Goal: Task Accomplishment & Management: Manage account settings

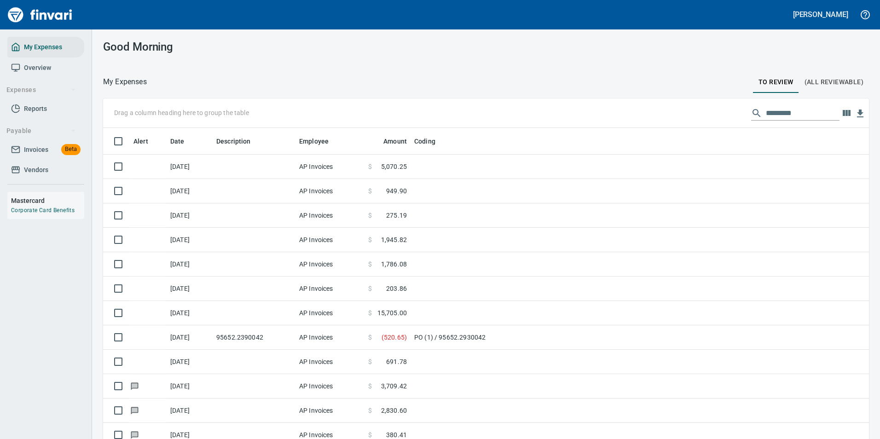
scroll to position [331, 745]
click at [844, 115] on icon "button" at bounding box center [847, 113] width 8 height 6
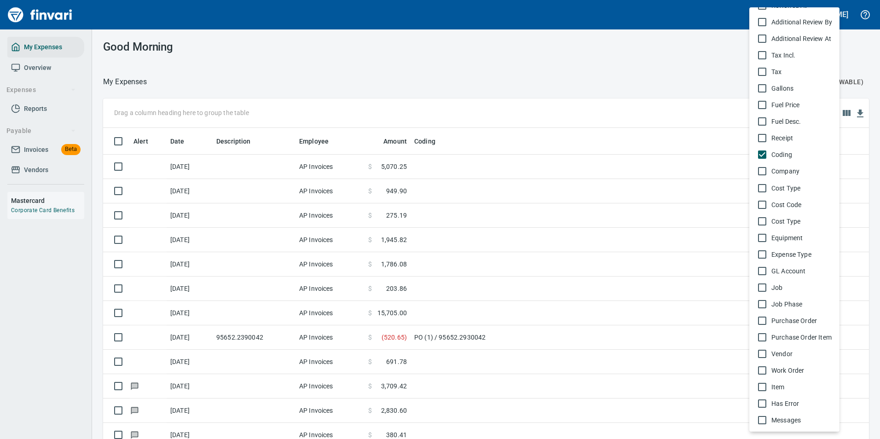
scroll to position [362, 0]
click at [773, 355] on span "Vendor" at bounding box center [802, 353] width 61 height 9
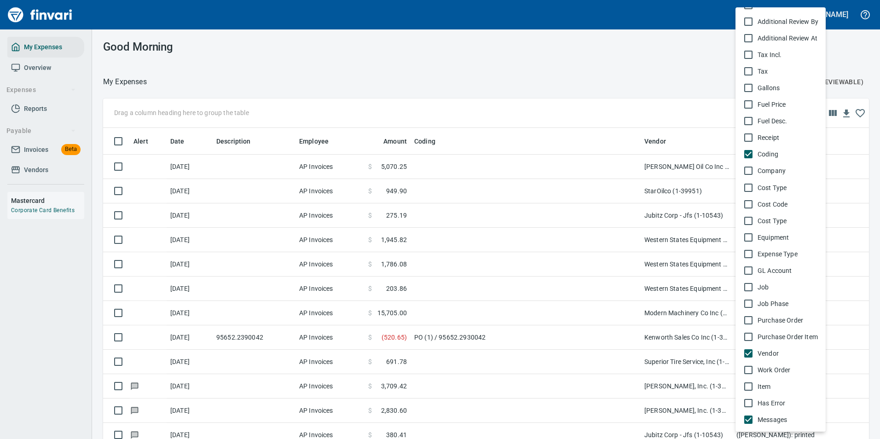
scroll to position [324, 745]
click at [762, 175] on span "Company" at bounding box center [788, 170] width 61 height 9
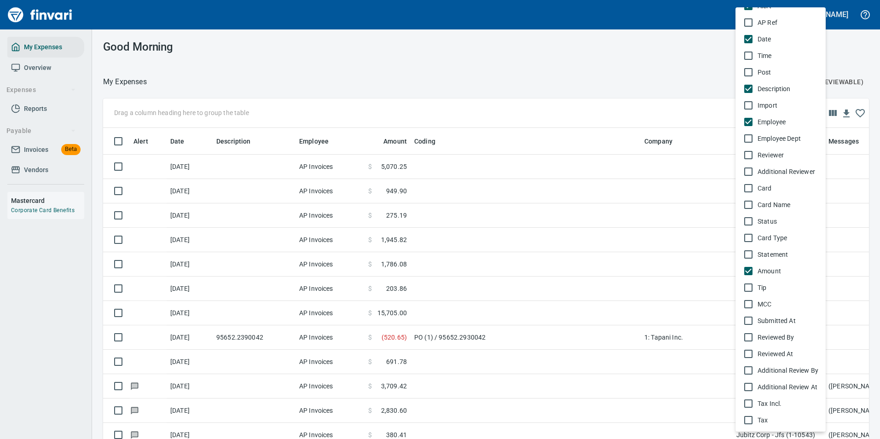
scroll to position [0, 0]
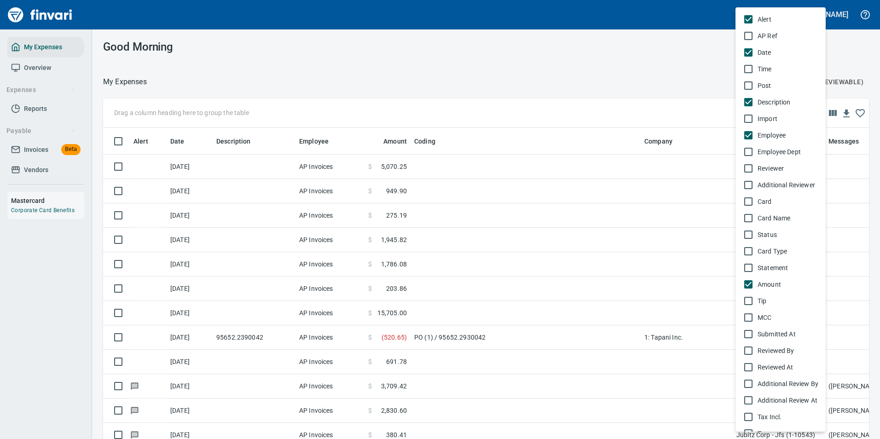
click at [622, 93] on div at bounding box center [440, 219] width 880 height 439
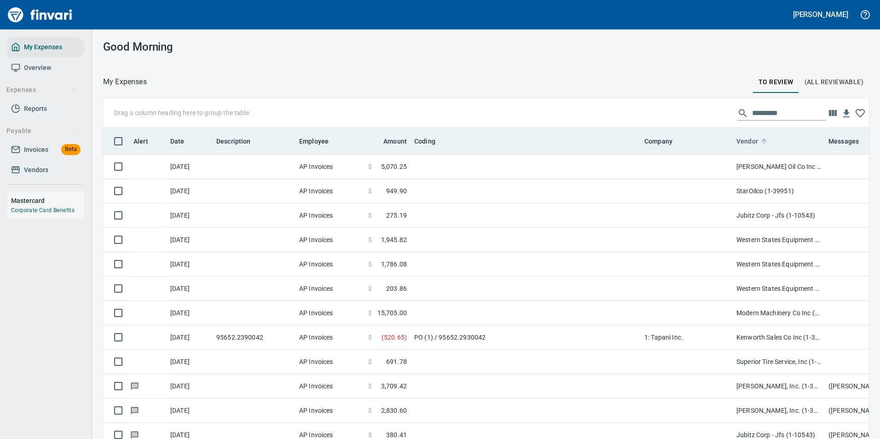
click at [765, 141] on icon at bounding box center [764, 141] width 8 height 8
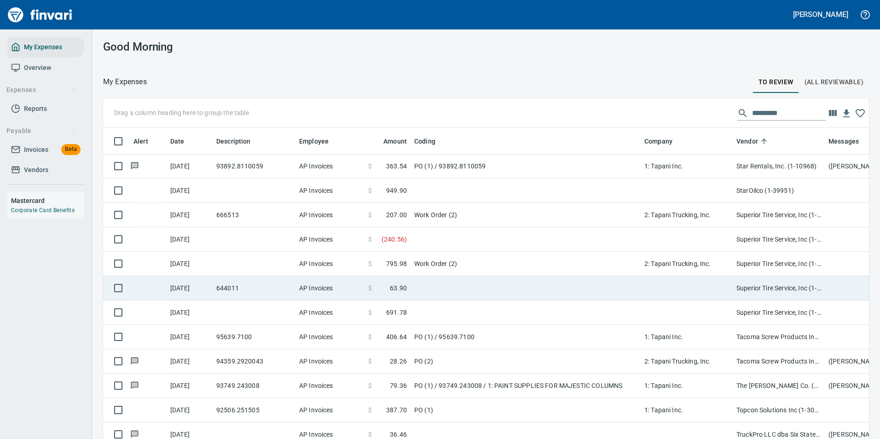
scroll to position [5111, 0]
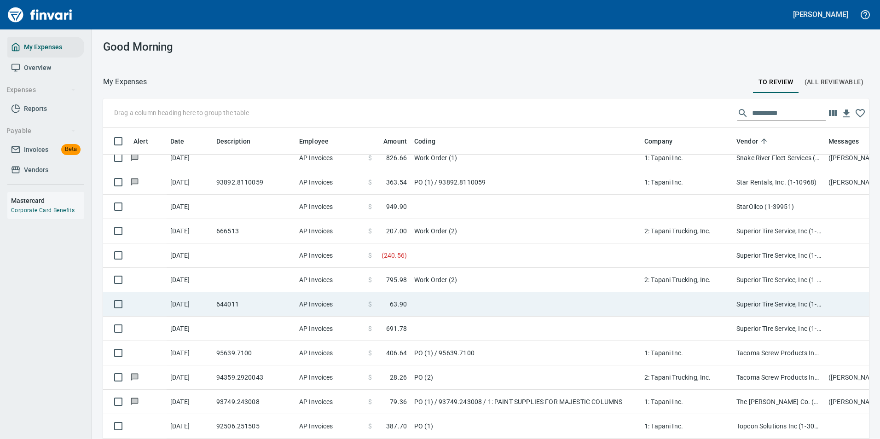
click at [717, 307] on td at bounding box center [687, 304] width 92 height 24
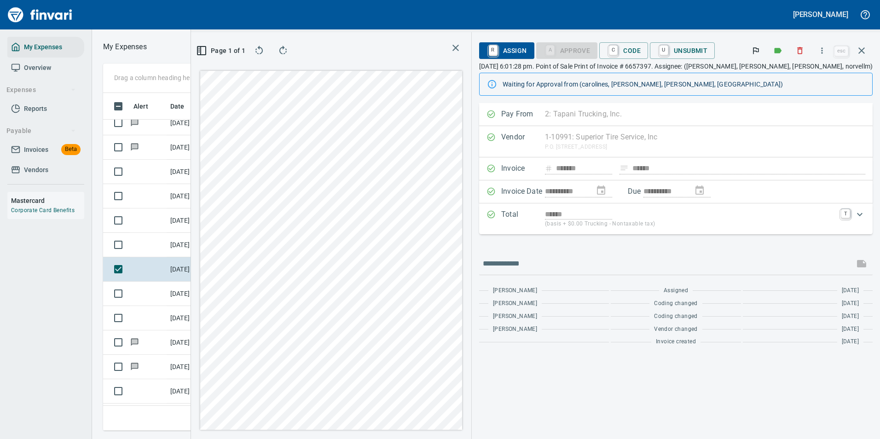
scroll to position [323, 522]
drag, startPoint x: 863, startPoint y: 49, endPoint x: 857, endPoint y: 56, distance: 8.8
click at [863, 49] on icon "button" at bounding box center [862, 50] width 6 height 6
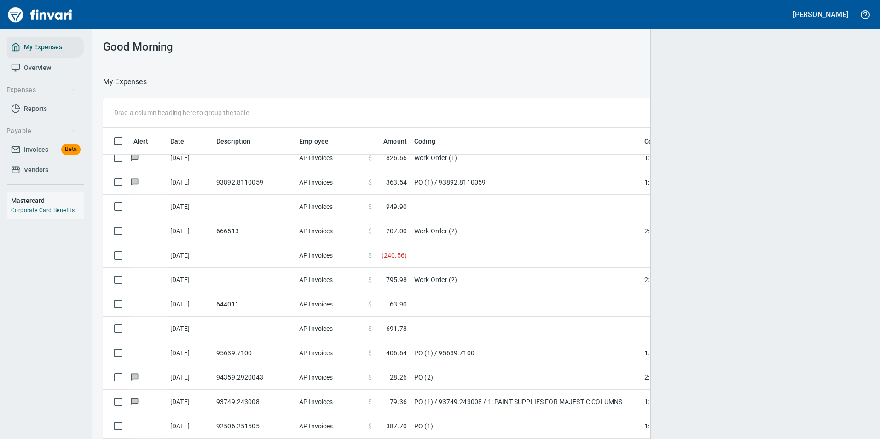
scroll to position [324, 744]
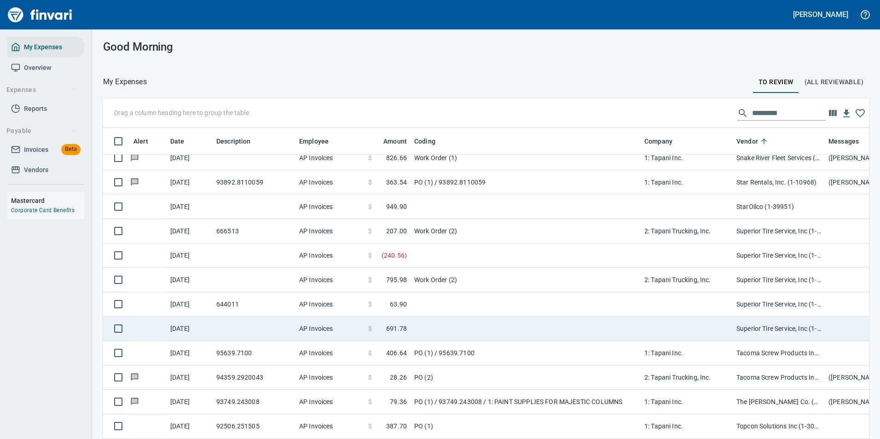
click at [402, 331] on span "691.78" at bounding box center [396, 328] width 21 height 9
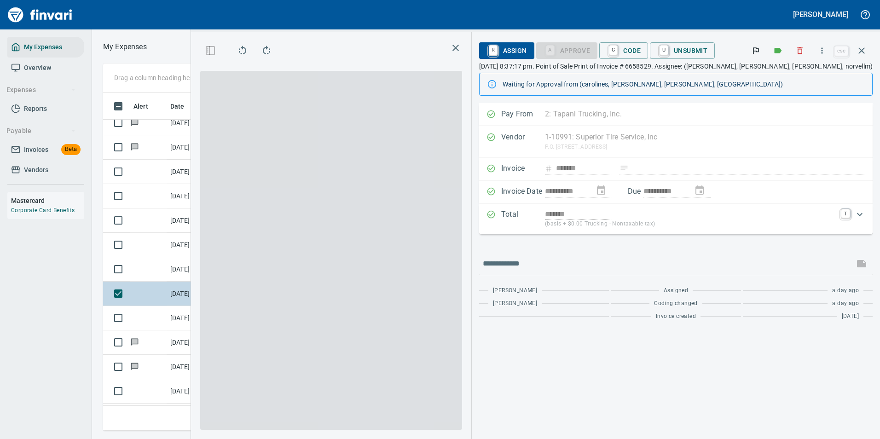
scroll to position [324, 522]
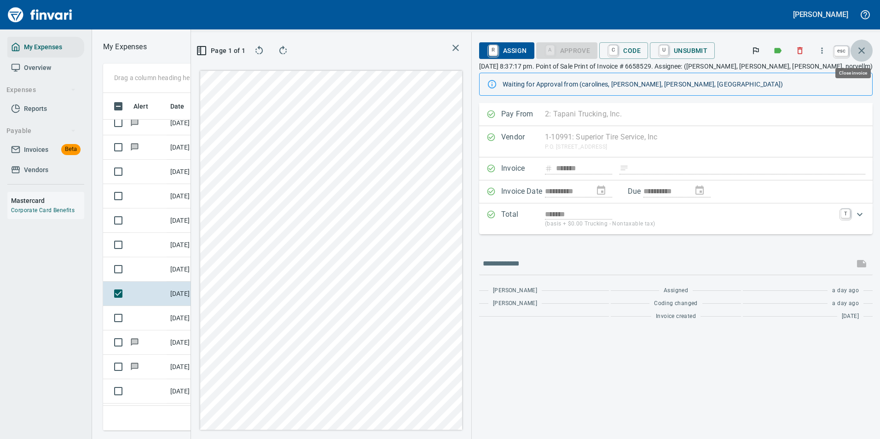
click at [867, 47] on button "button" at bounding box center [862, 51] width 22 height 22
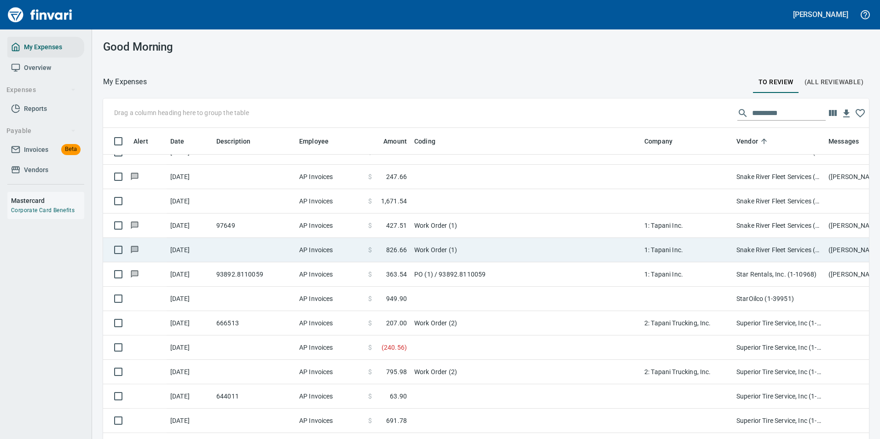
scroll to position [5111, 0]
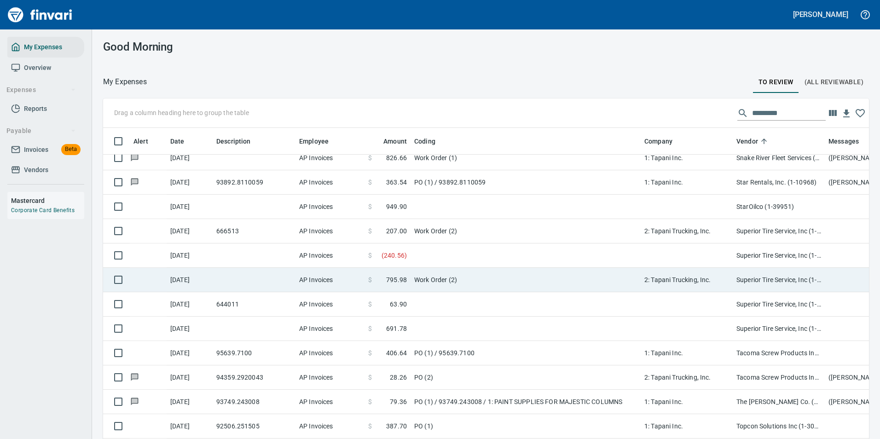
click at [419, 238] on td "Work Order (2)" at bounding box center [526, 231] width 230 height 24
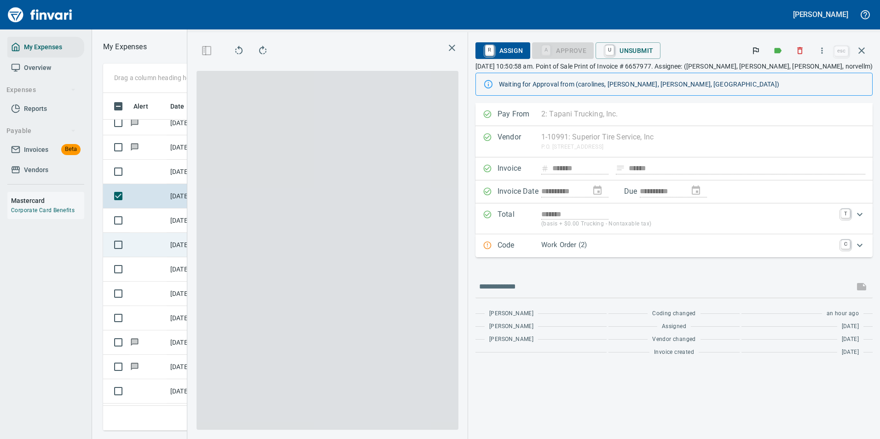
scroll to position [324, 522]
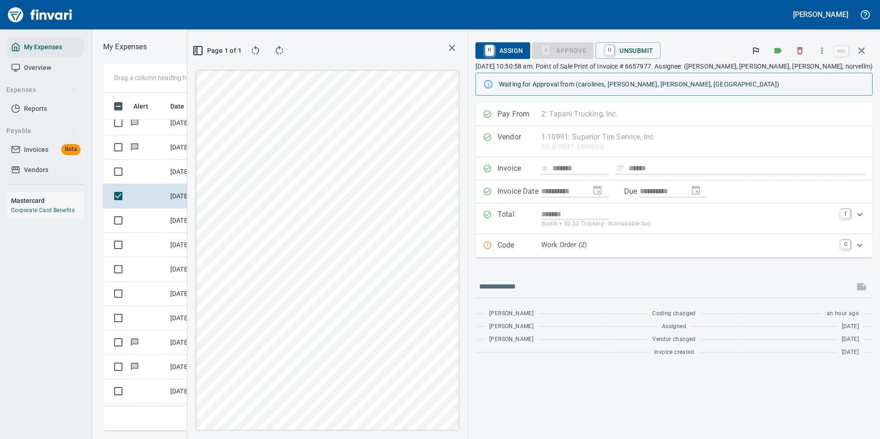
click at [645, 247] on p "Work Order (2)" at bounding box center [688, 245] width 294 height 11
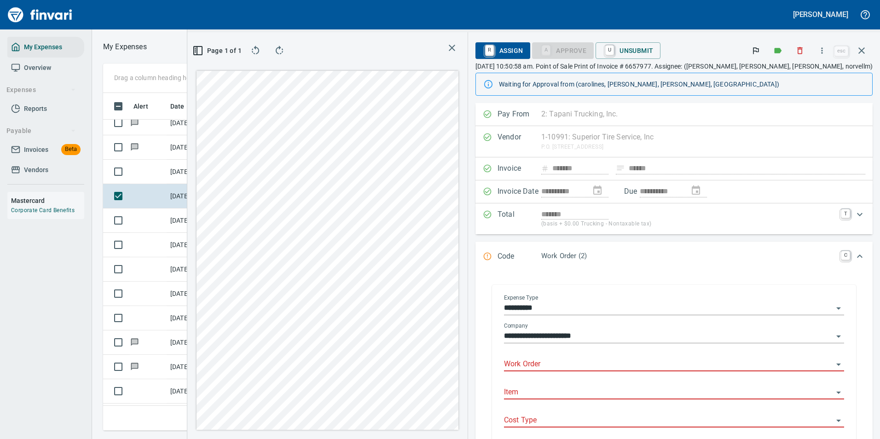
click at [581, 364] on input "Work Order" at bounding box center [668, 364] width 329 height 13
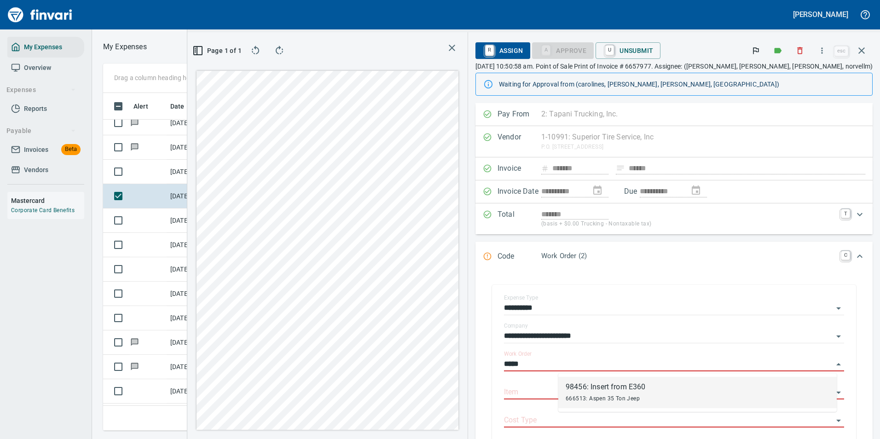
click at [585, 390] on div "98456: Insert from E360" at bounding box center [606, 387] width 80 height 11
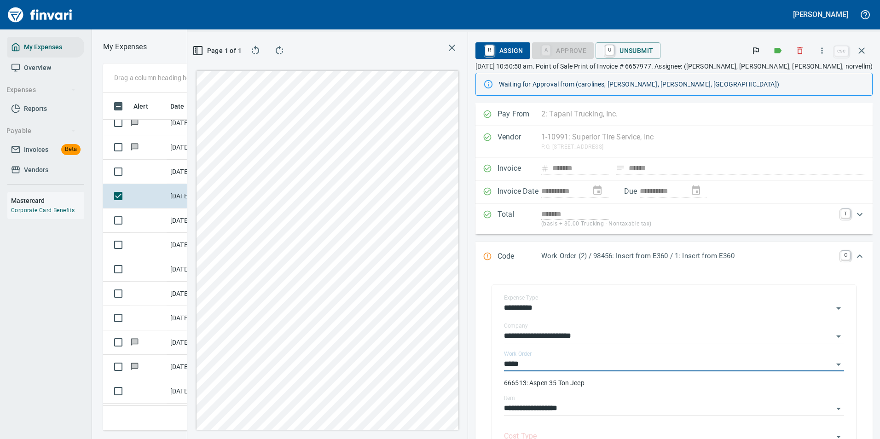
type input "**********"
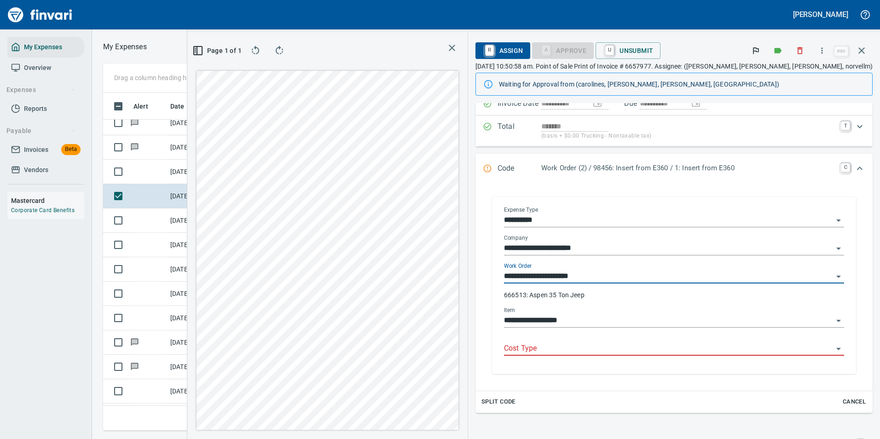
scroll to position [92, 0]
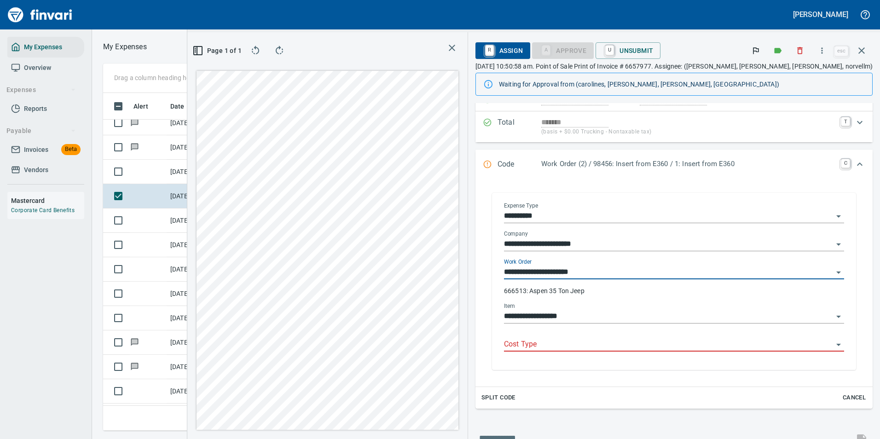
type input "**********"
click at [597, 350] on input "Cost Type" at bounding box center [668, 344] width 329 height 13
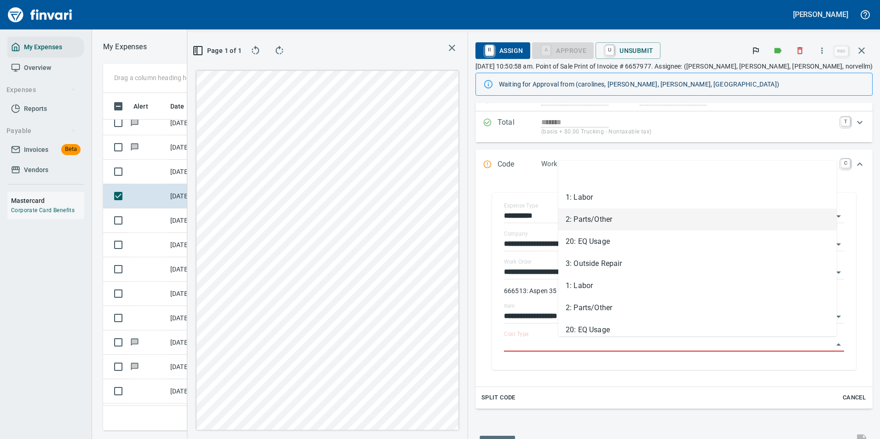
click at [582, 222] on li "2: Parts/Other" at bounding box center [697, 220] width 279 height 22
type input "**********"
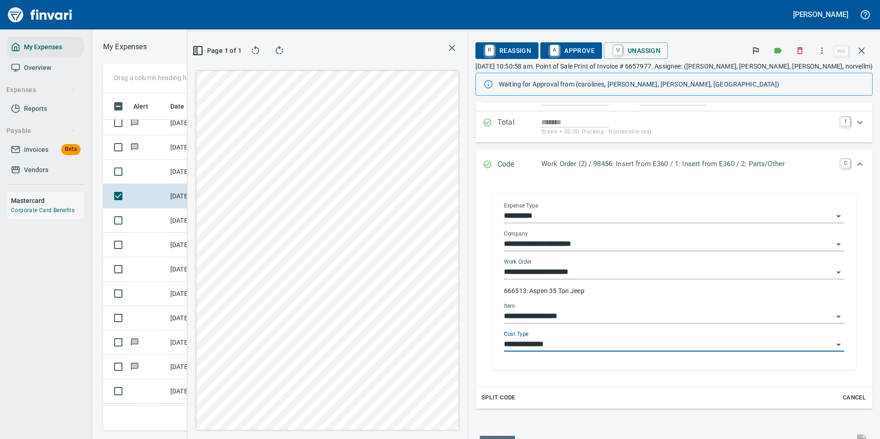
scroll to position [0, 0]
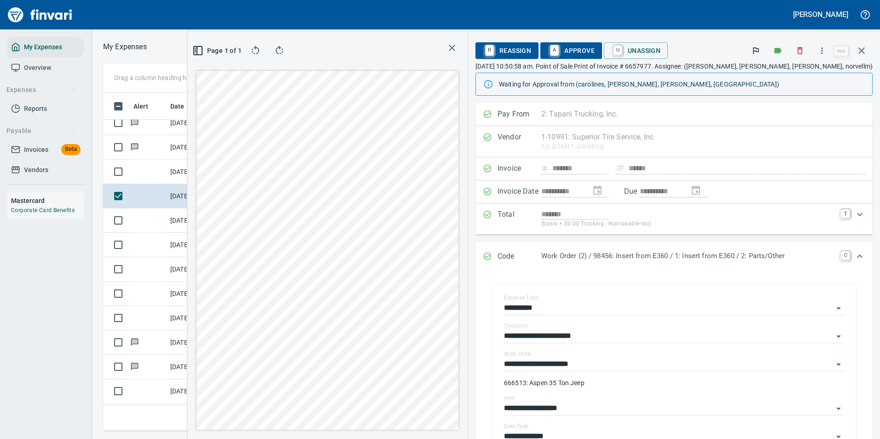
click at [595, 47] on span "A Approve" at bounding box center [571, 51] width 47 height 16
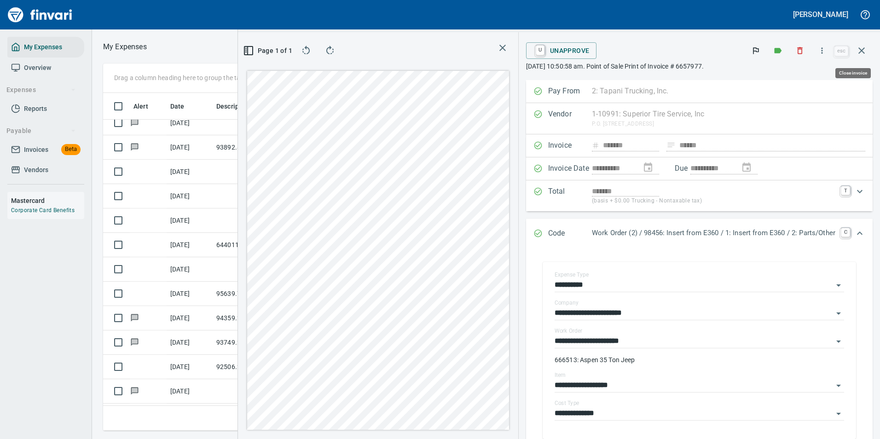
click at [861, 47] on icon "button" at bounding box center [861, 50] width 11 height 11
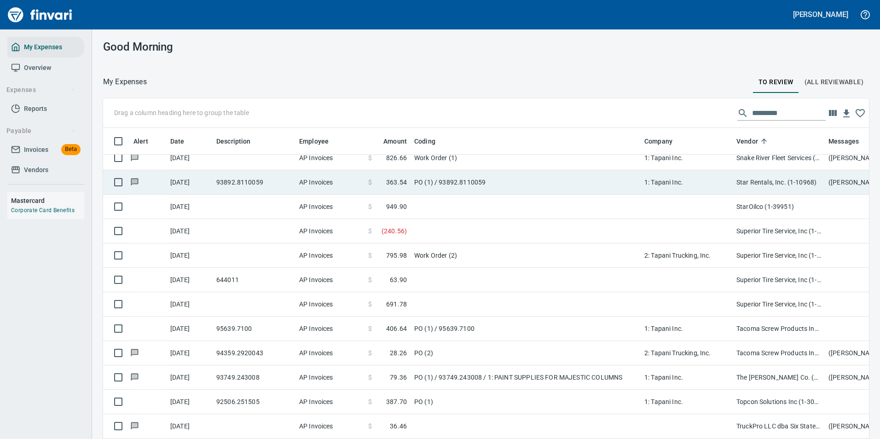
scroll to position [1, 1]
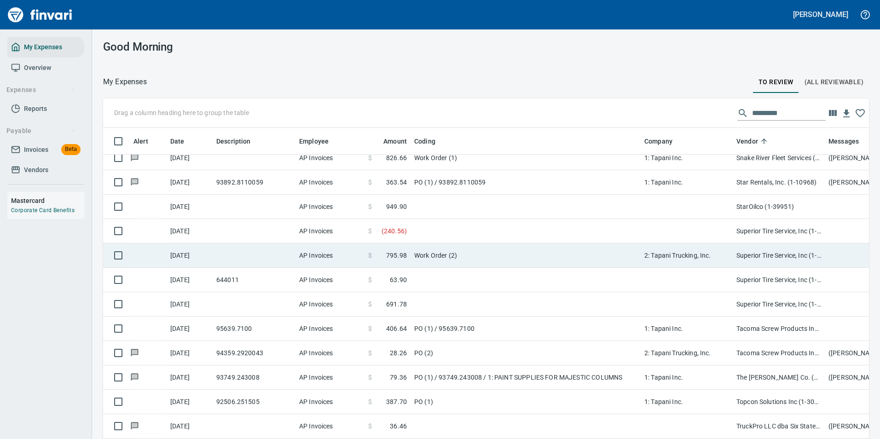
click at [413, 250] on td "Work Order (2)" at bounding box center [526, 256] width 230 height 24
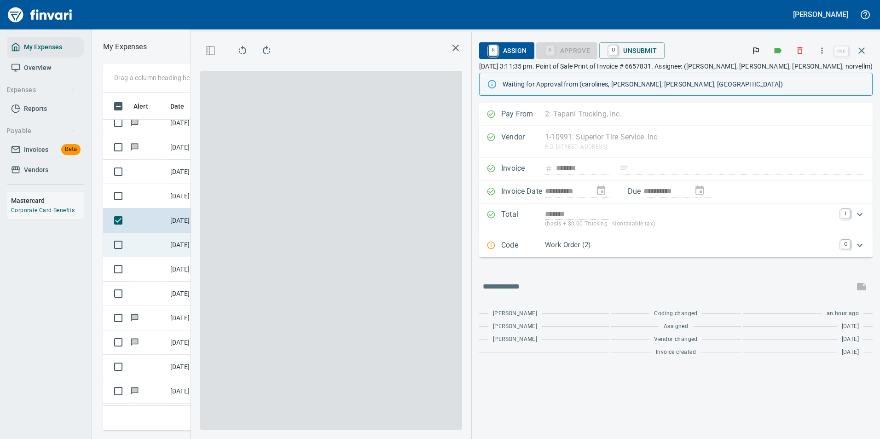
scroll to position [324, 522]
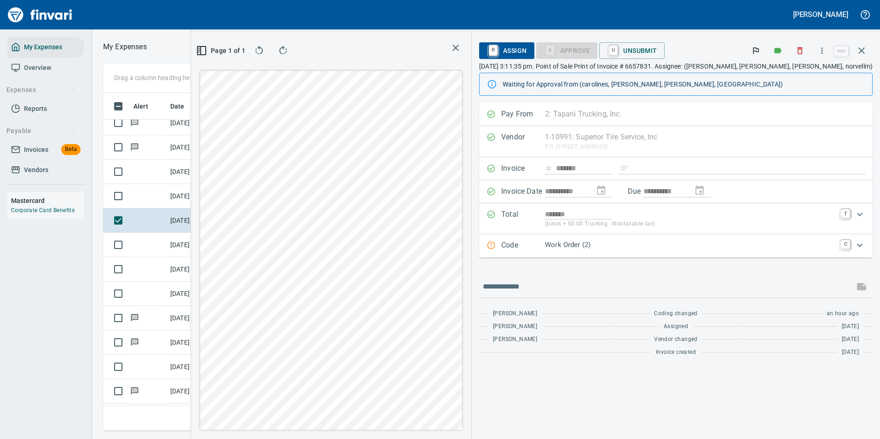
click at [643, 247] on p "Work Order (2)" at bounding box center [690, 245] width 291 height 11
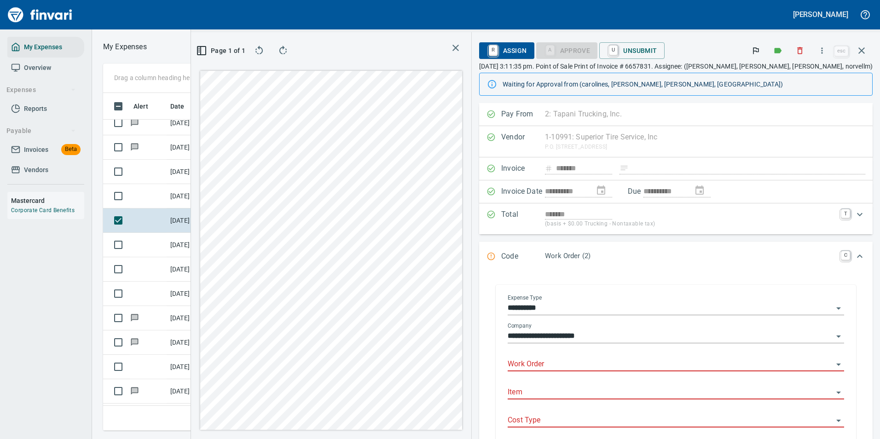
click at [587, 363] on input "Work Order" at bounding box center [671, 364] width 326 height 13
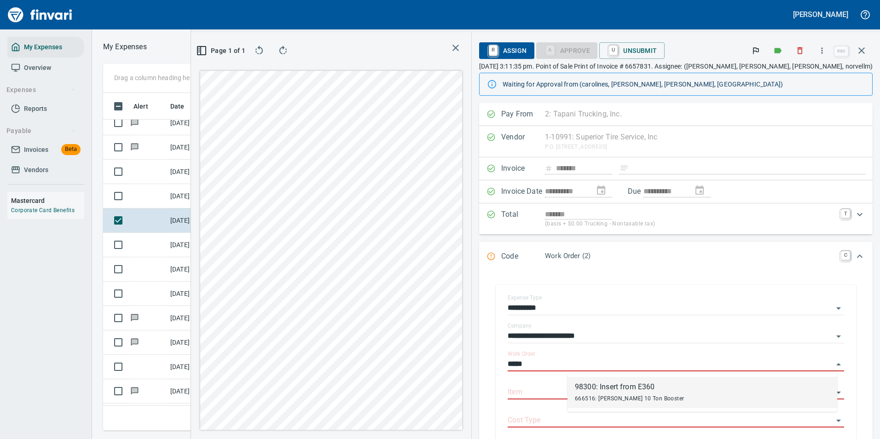
click at [602, 401] on span "666516: [PERSON_NAME] 10 Ton Booster" at bounding box center [629, 398] width 109 height 6
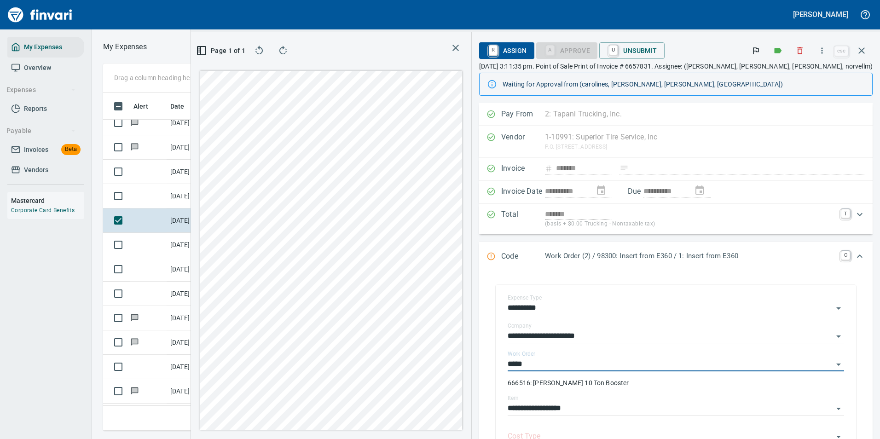
type input "**********"
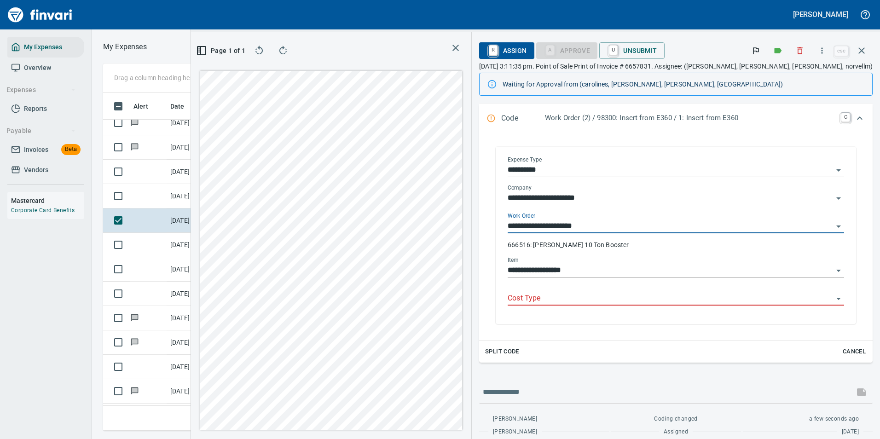
type input "**********"
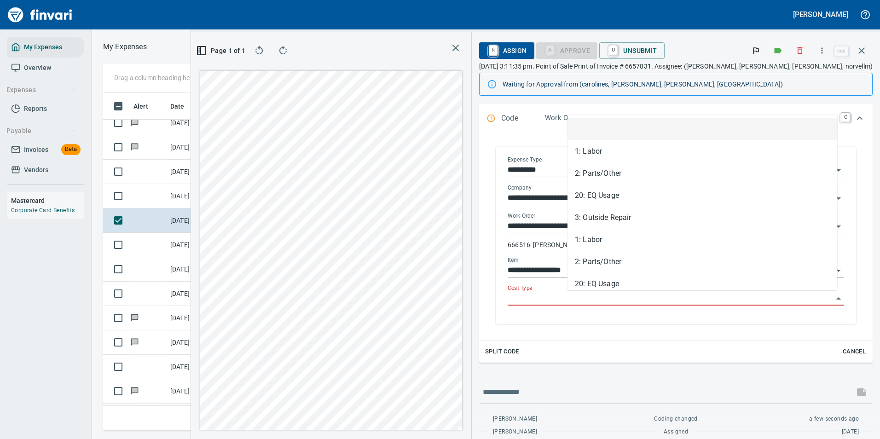
click at [591, 299] on input "Cost Type" at bounding box center [671, 298] width 326 height 13
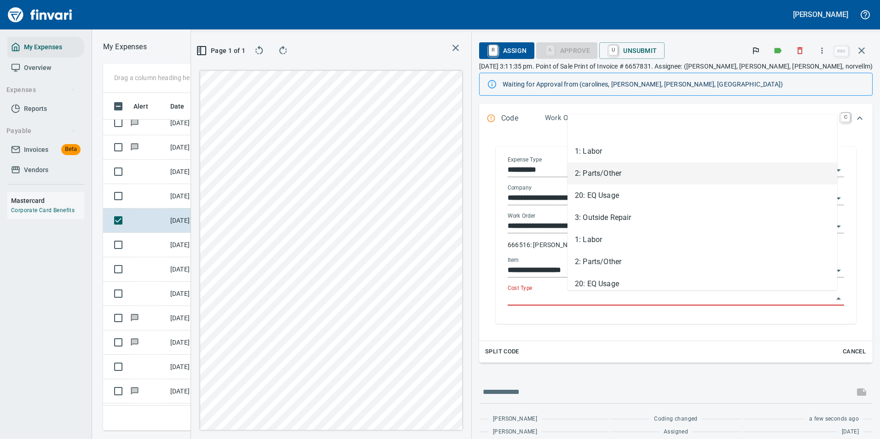
click at [602, 175] on li "2: Parts/Other" at bounding box center [703, 174] width 270 height 22
type input "**********"
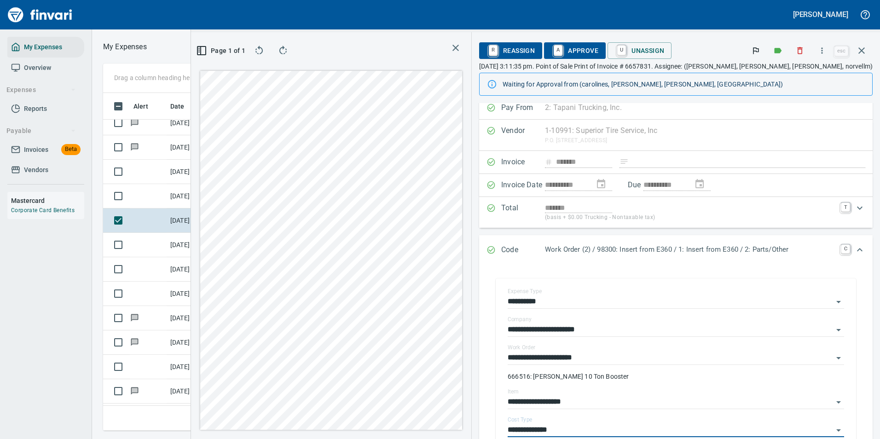
scroll to position [0, 0]
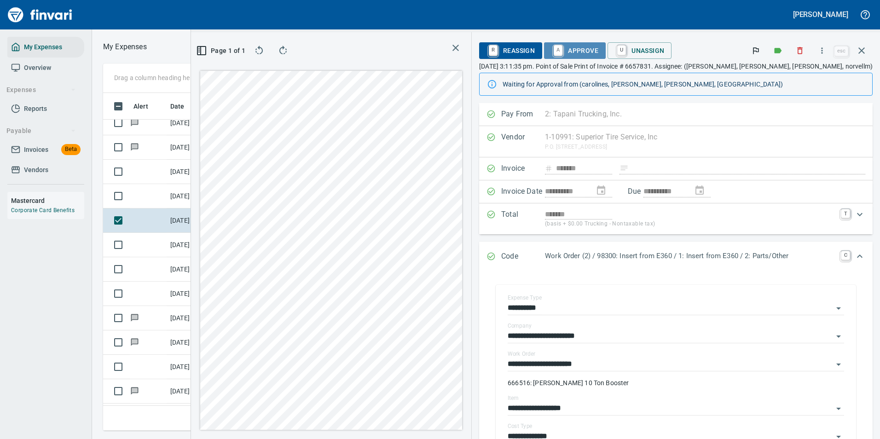
click at [599, 51] on span "A Approve" at bounding box center [575, 51] width 47 height 16
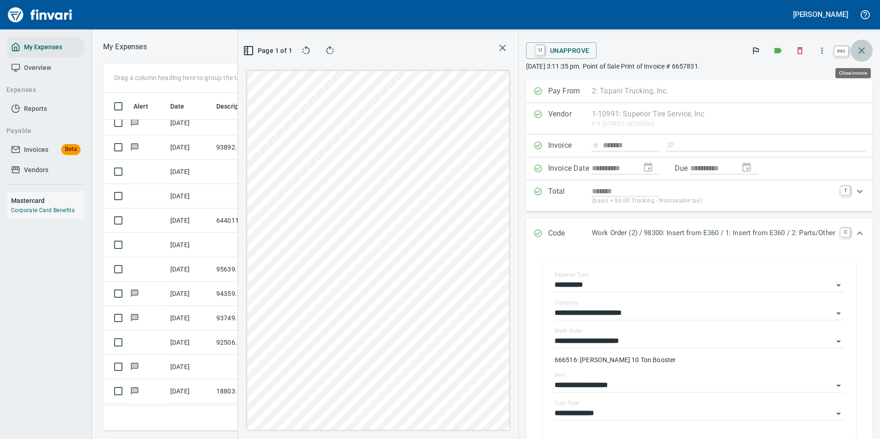
drag, startPoint x: 863, startPoint y: 47, endPoint x: 802, endPoint y: 67, distance: 63.9
click at [863, 47] on icon "button" at bounding box center [861, 50] width 11 height 11
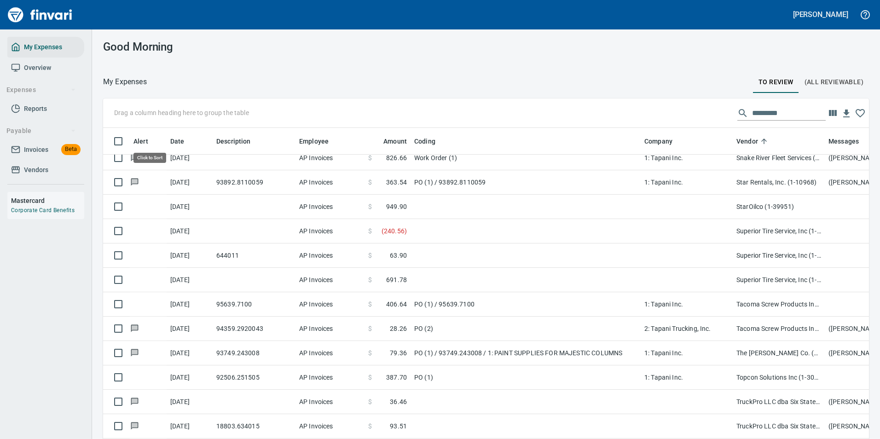
scroll to position [324, 745]
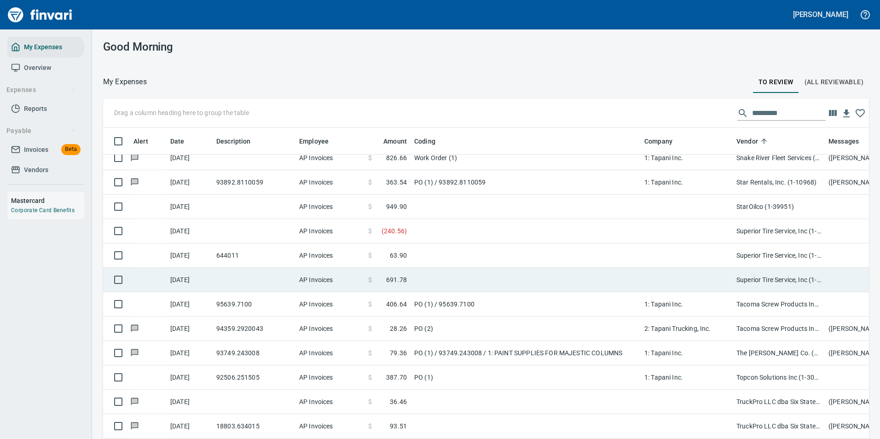
click at [483, 279] on td at bounding box center [526, 280] width 230 height 24
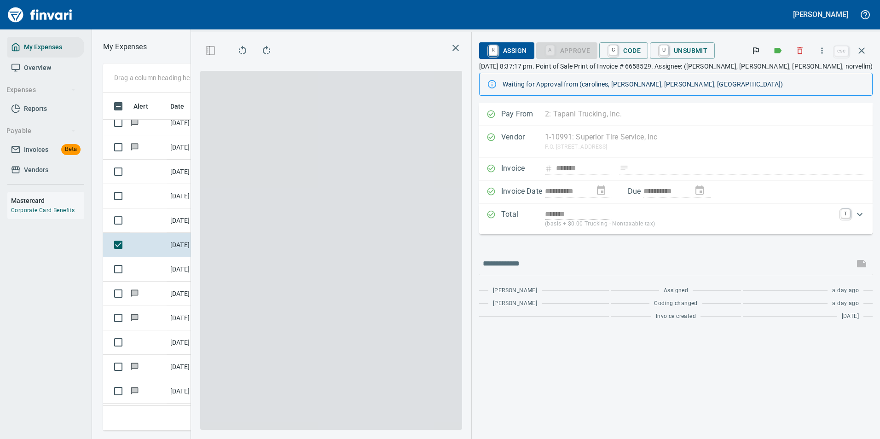
scroll to position [324, 522]
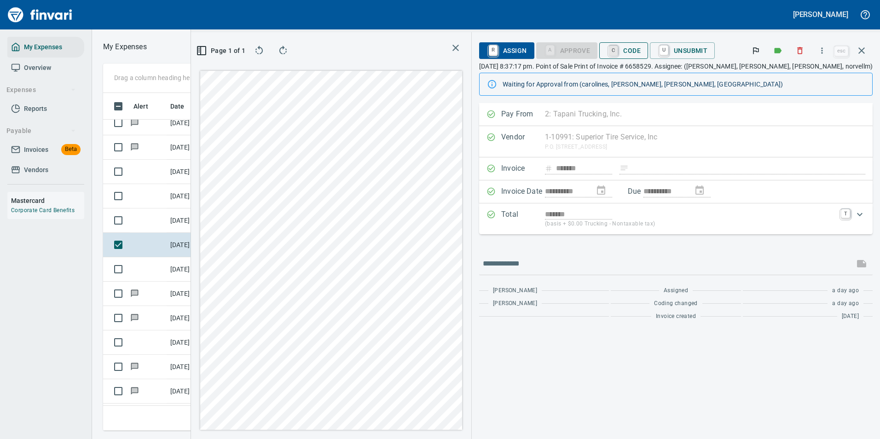
click at [618, 49] on link "C" at bounding box center [613, 51] width 9 height 10
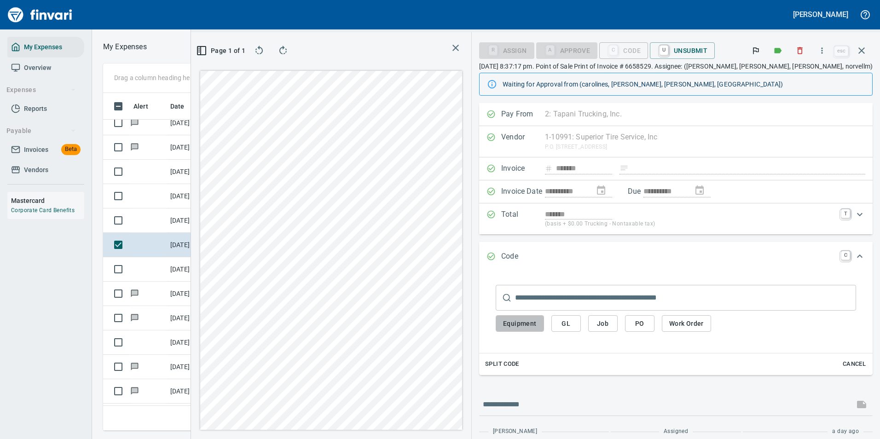
drag, startPoint x: 535, startPoint y: 320, endPoint x: 528, endPoint y: 320, distance: 6.5
click at [533, 320] on span "Equipment" at bounding box center [520, 324] width 34 height 12
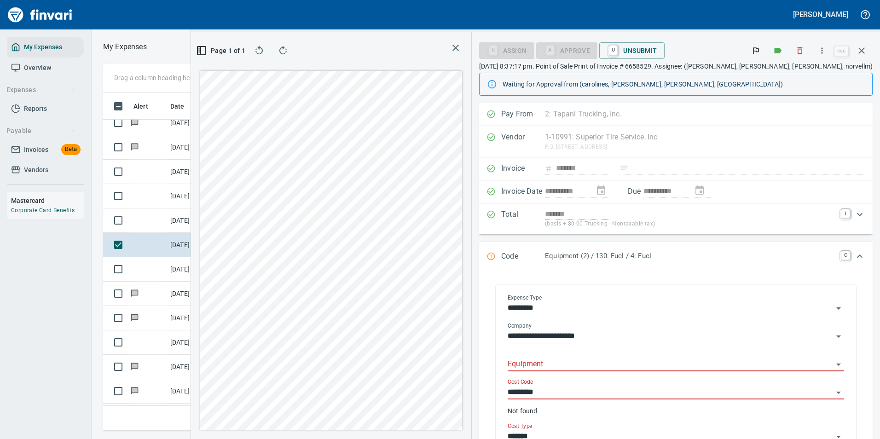
click at [593, 364] on input "Equipment" at bounding box center [671, 364] width 326 height 13
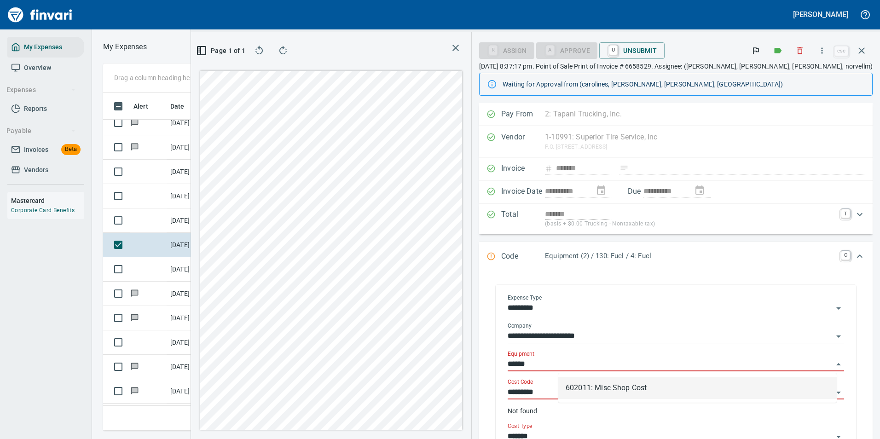
drag, startPoint x: 598, startPoint y: 391, endPoint x: 578, endPoint y: 381, distance: 21.6
click at [598, 390] on li "602011: Misc Shop Cost" at bounding box center [697, 388] width 279 height 22
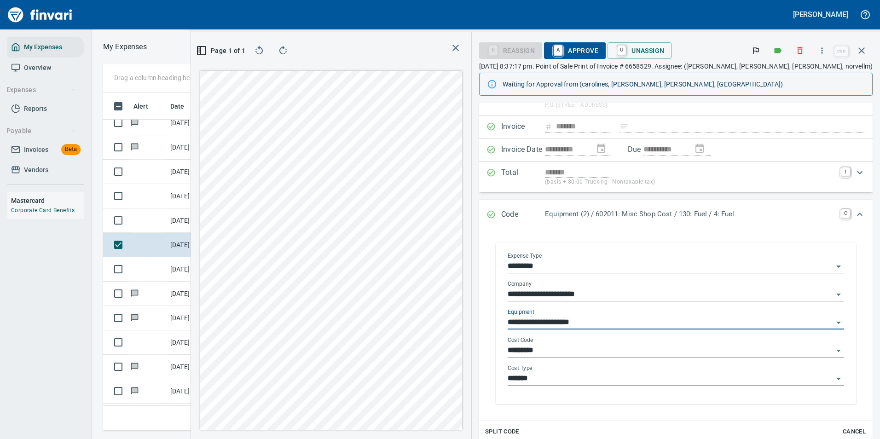
scroll to position [92, 0]
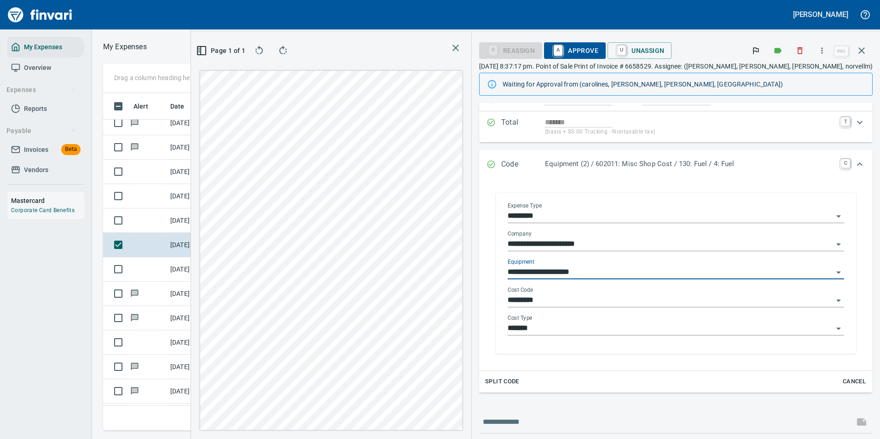
type input "**********"
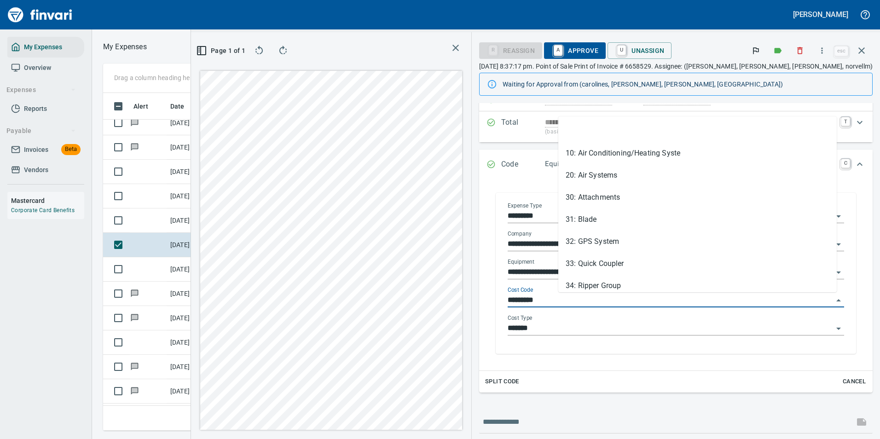
click at [589, 300] on input "*********" at bounding box center [671, 300] width 326 height 13
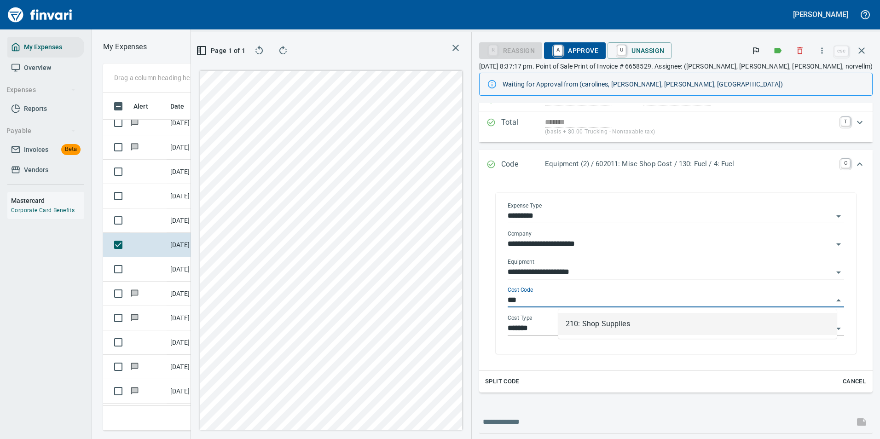
scroll to position [324, 522]
click at [577, 324] on li "210: Shop Supplies" at bounding box center [697, 324] width 279 height 22
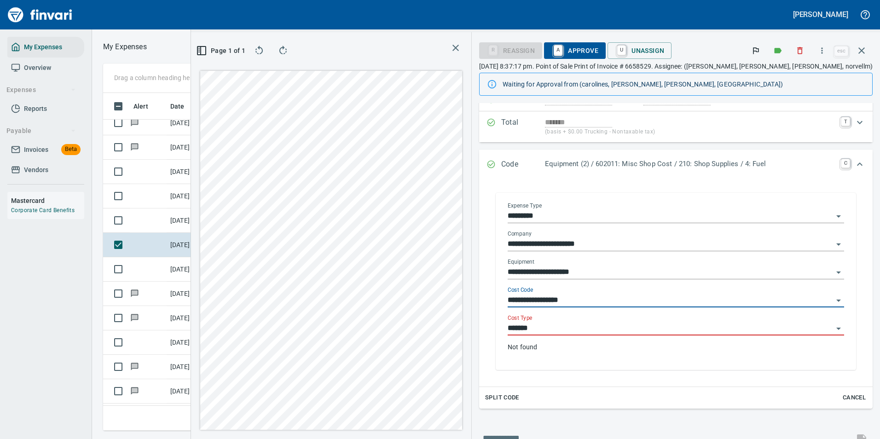
click at [533, 320] on label "Cost Type" at bounding box center [520, 318] width 25 height 6
type input "**********"
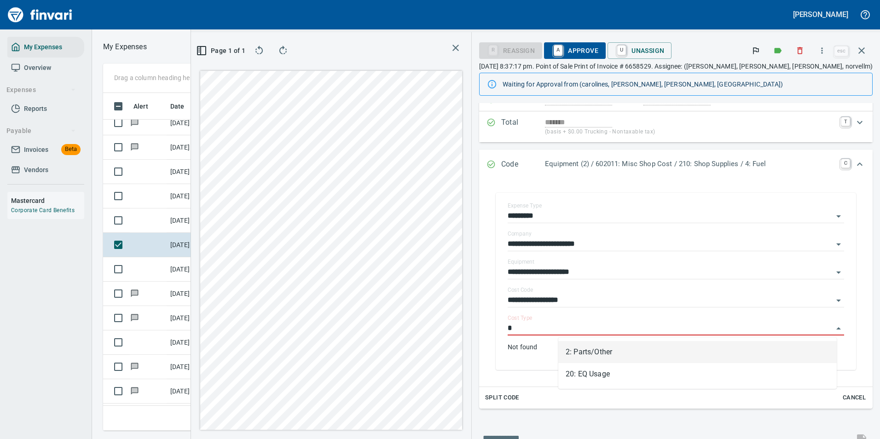
click at [575, 346] on li "2: Parts/Other" at bounding box center [697, 352] width 279 height 22
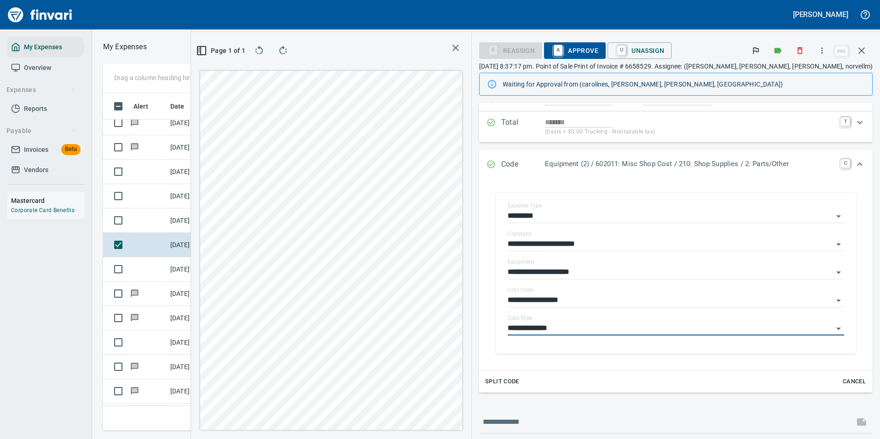
type input "**********"
click at [519, 378] on span "Split Code" at bounding box center [502, 382] width 34 height 11
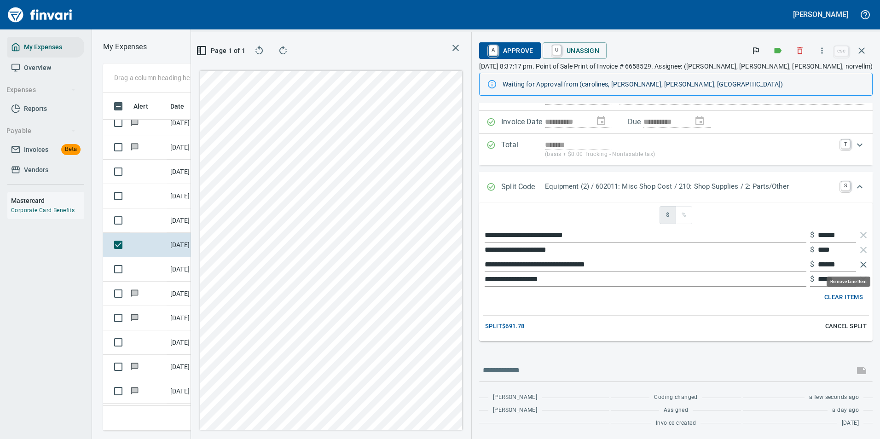
click at [858, 266] on icon "button" at bounding box center [863, 264] width 11 height 11
drag, startPoint x: 842, startPoint y: 234, endPoint x: 780, endPoint y: 234, distance: 61.7
click at [780, 234] on div "**********" at bounding box center [676, 235] width 386 height 15
type input "****"
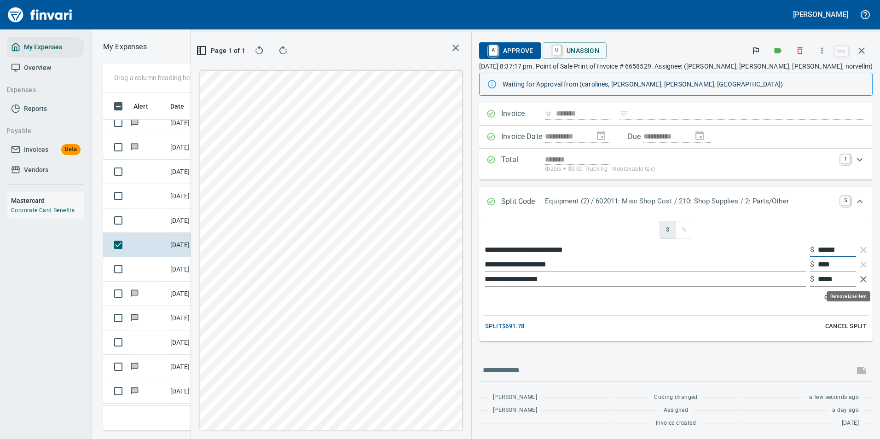
type input "******"
click at [861, 280] on icon "button" at bounding box center [864, 279] width 6 height 6
drag, startPoint x: 831, startPoint y: 264, endPoint x: 784, endPoint y: 265, distance: 46.5
click at [785, 265] on div "**********" at bounding box center [676, 264] width 386 height 15
type input "**"
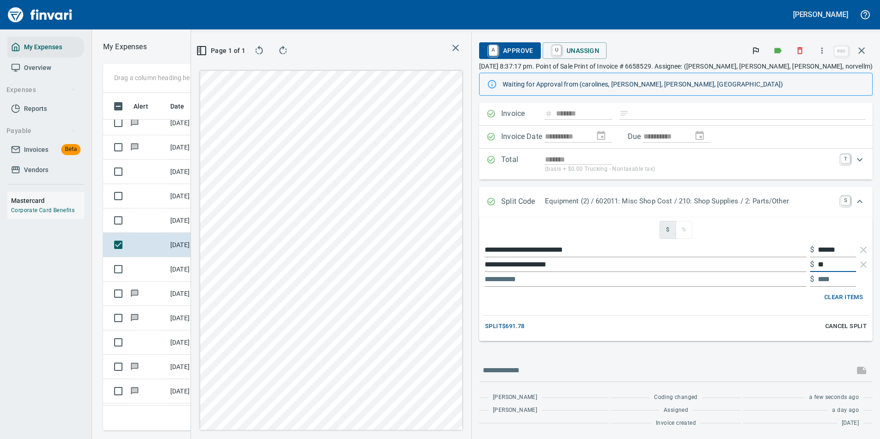
type input "***"
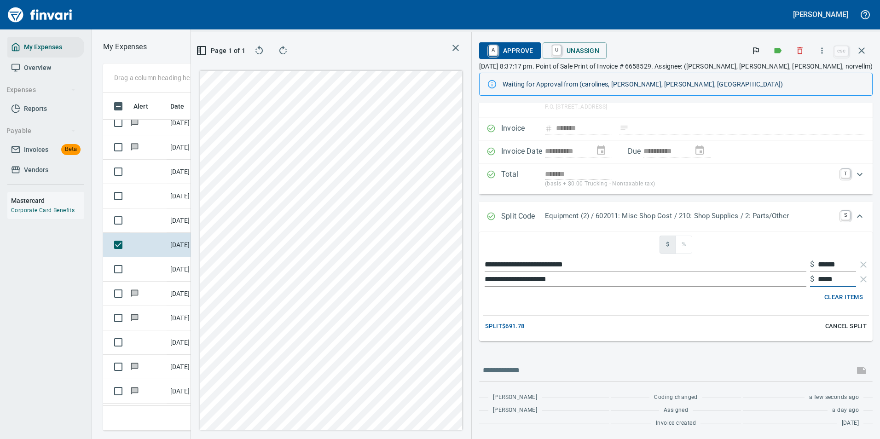
scroll to position [40, 0]
type input "*****"
click at [524, 325] on span "Split $691.78" at bounding box center [504, 326] width 39 height 11
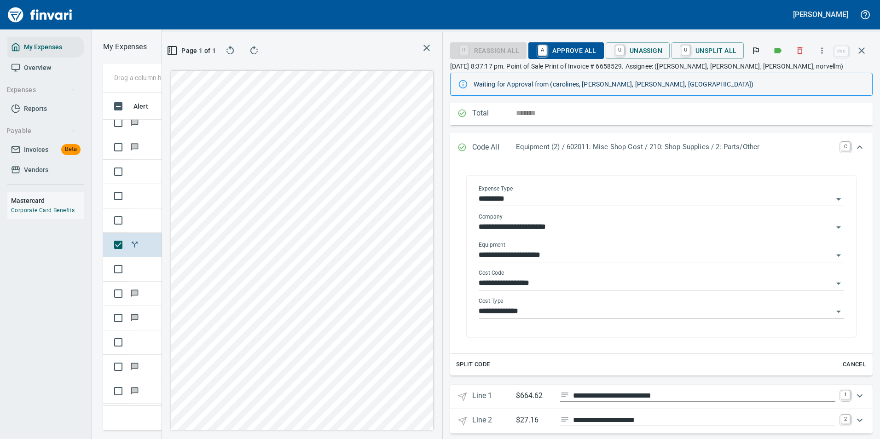
scroll to position [112, 0]
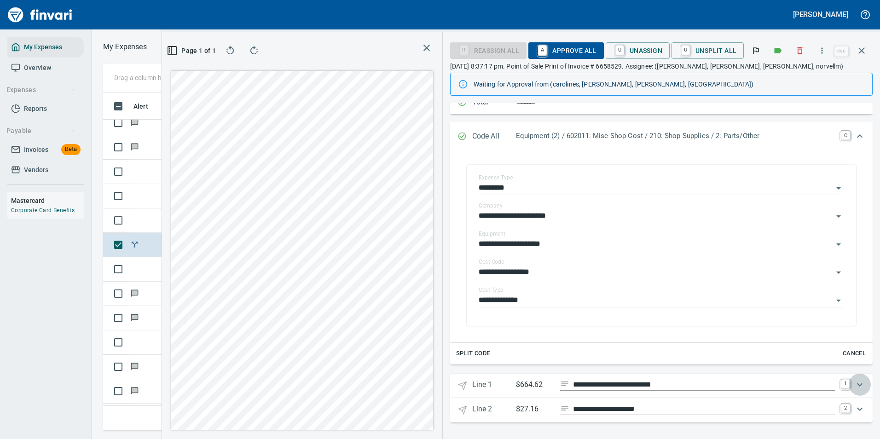
click at [855, 386] on icon "Expand" at bounding box center [860, 384] width 11 height 11
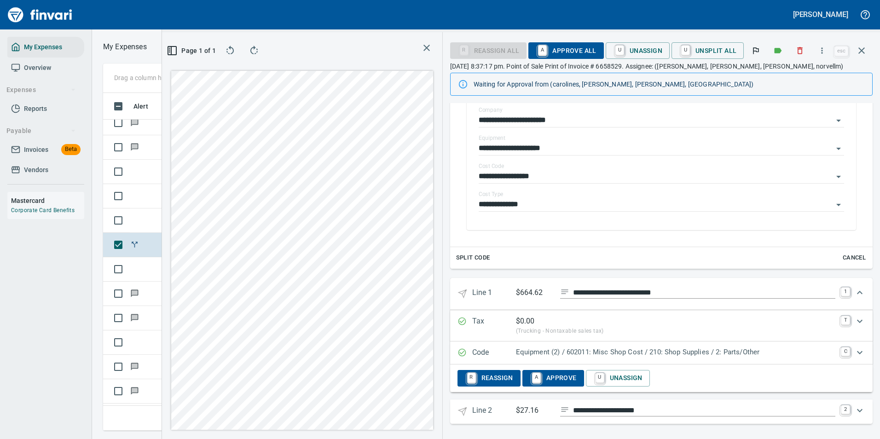
scroll to position [209, 0]
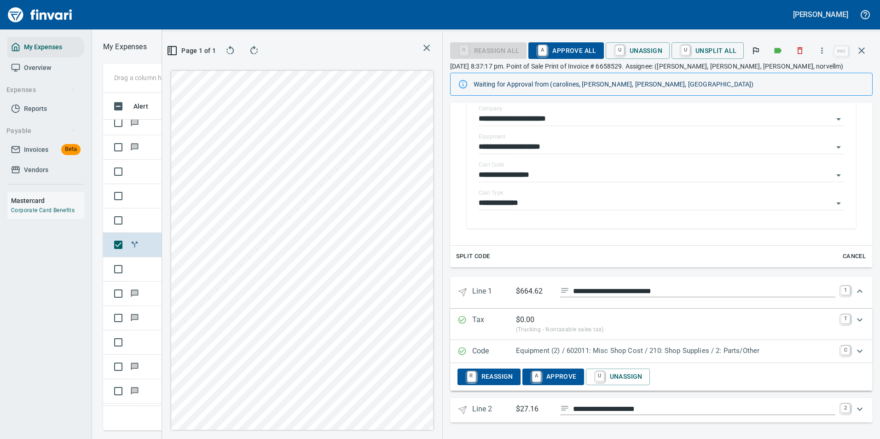
click at [855, 408] on icon "Expand" at bounding box center [860, 409] width 11 height 11
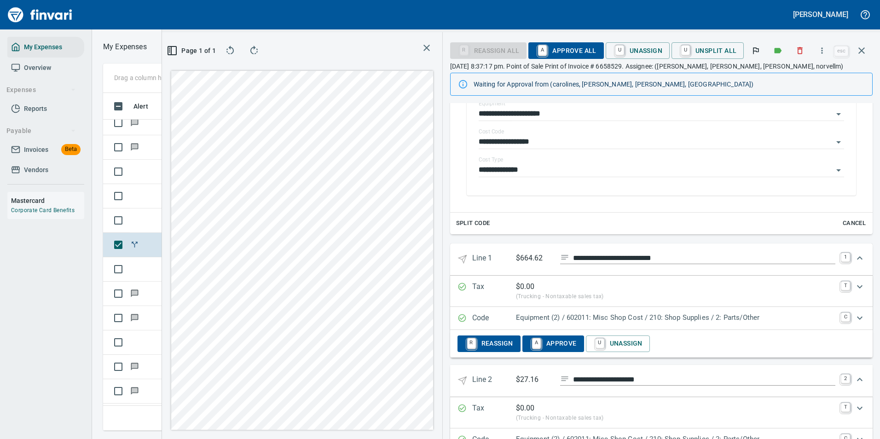
scroll to position [299, 0]
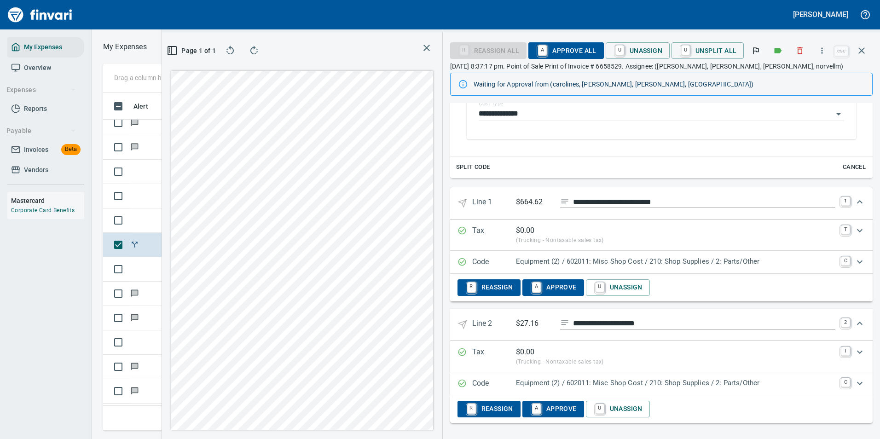
click at [532, 384] on p "Equipment (2) / 602011: Misc Shop Cost / 210: Shop Supplies / 2: Parts/Other" at bounding box center [676, 383] width 320 height 11
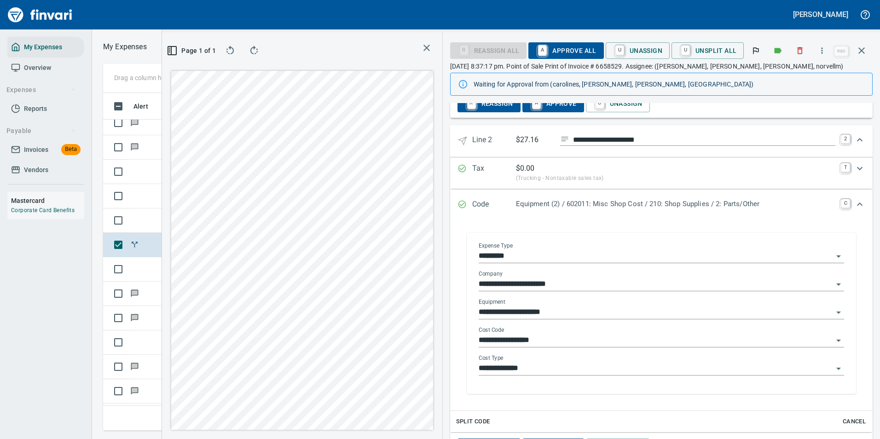
scroll to position [483, 0]
click at [517, 256] on input "*********" at bounding box center [656, 256] width 355 height 13
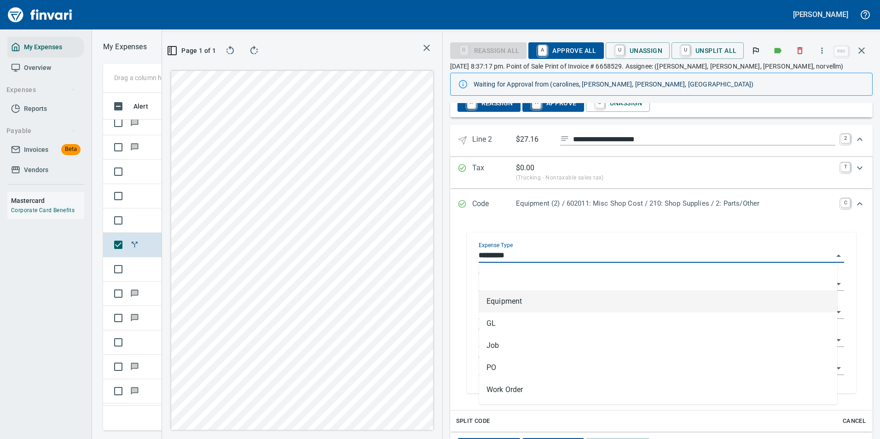
scroll to position [324, 522]
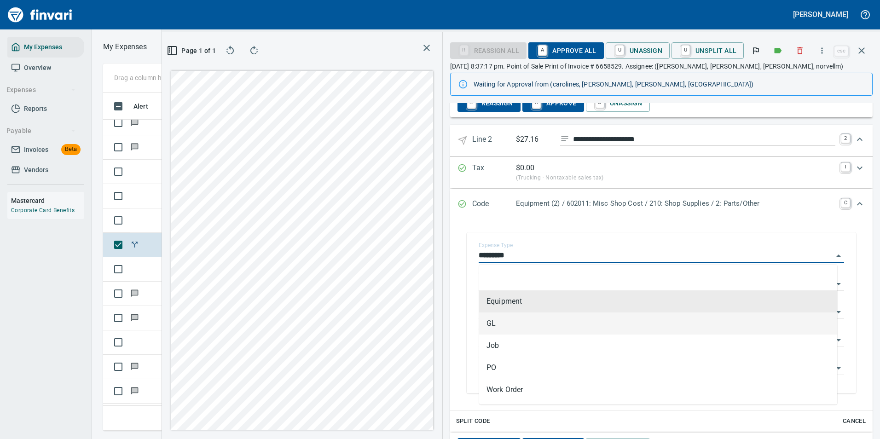
click at [505, 320] on li "GL" at bounding box center [658, 324] width 358 height 22
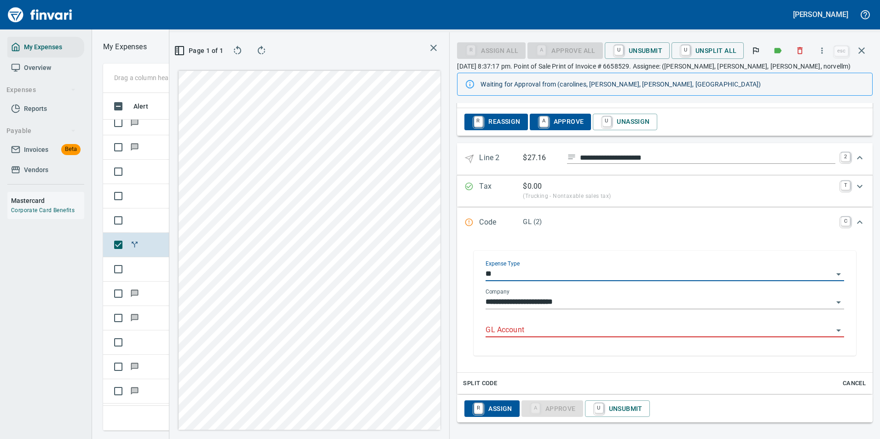
type input "**"
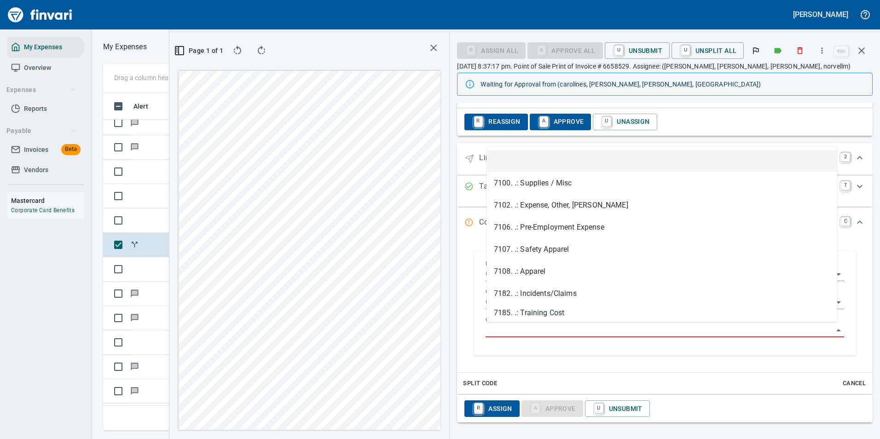
click at [515, 332] on input "GL Account" at bounding box center [660, 330] width 348 height 13
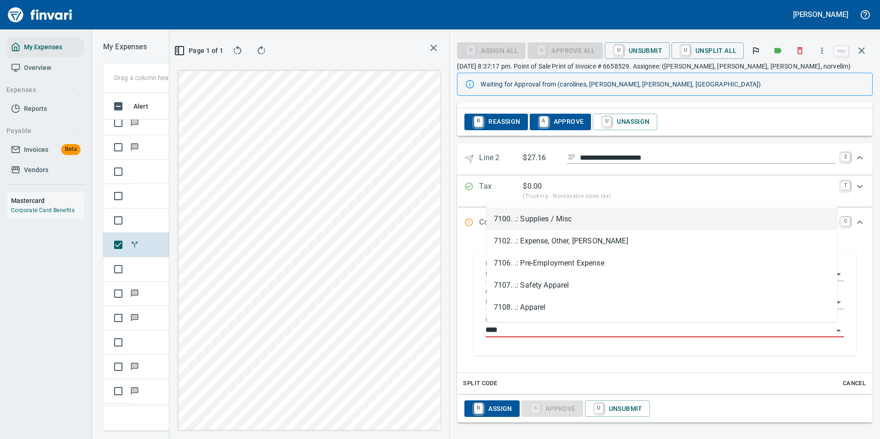
scroll to position [324, 522]
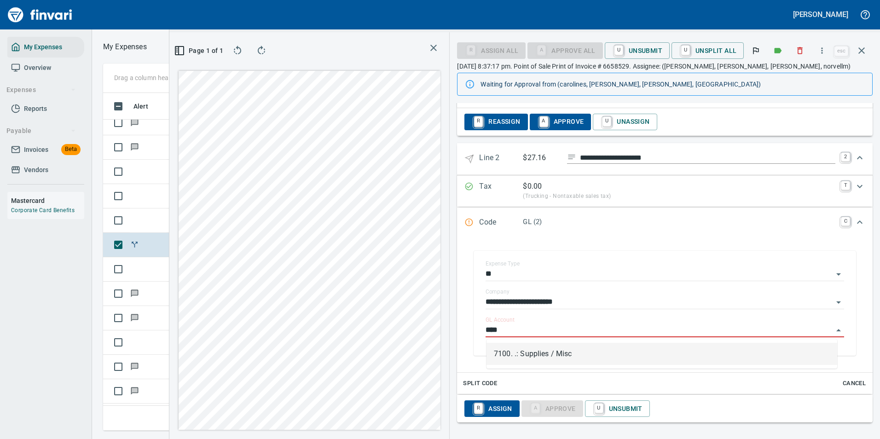
click at [525, 358] on li "7100. .: Supplies / Misc" at bounding box center [662, 354] width 351 height 22
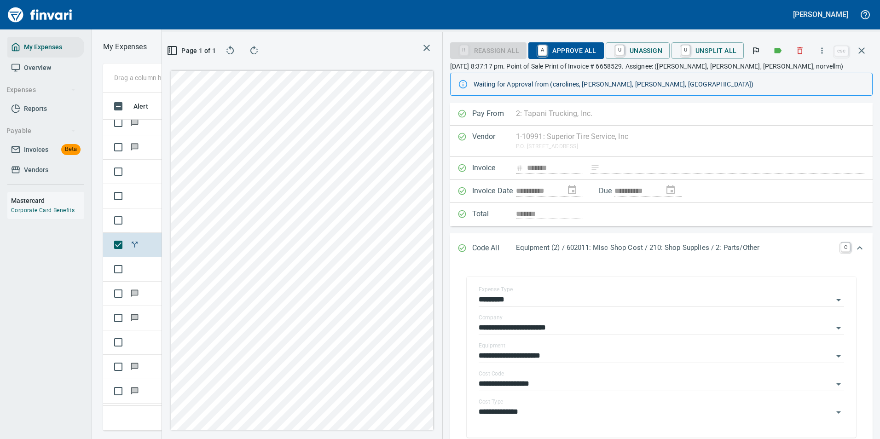
scroll to position [0, 0]
type input "**********"
click at [560, 48] on span "A Approve All" at bounding box center [566, 51] width 60 height 16
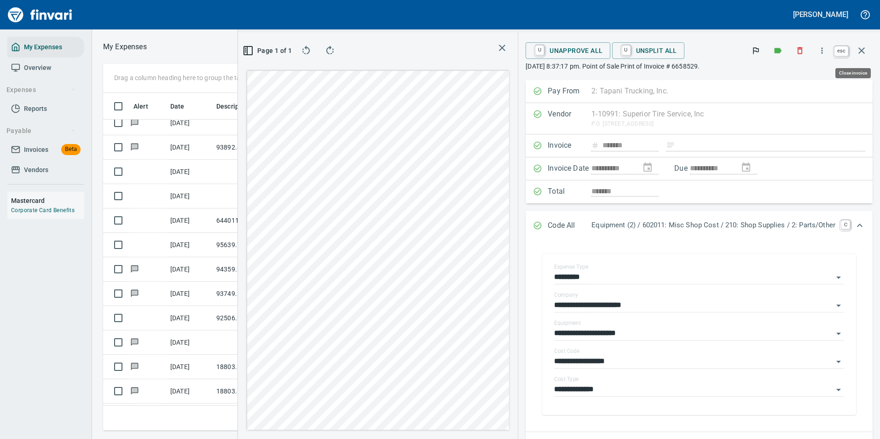
click at [862, 52] on icon "button" at bounding box center [862, 50] width 6 height 6
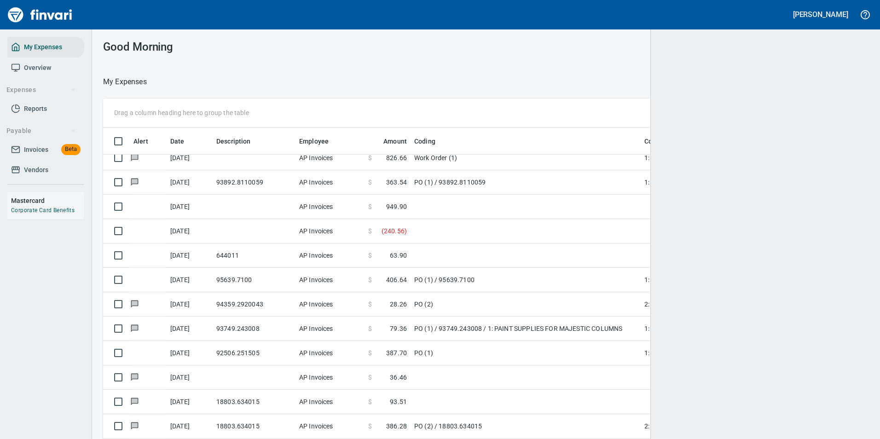
scroll to position [1, 1]
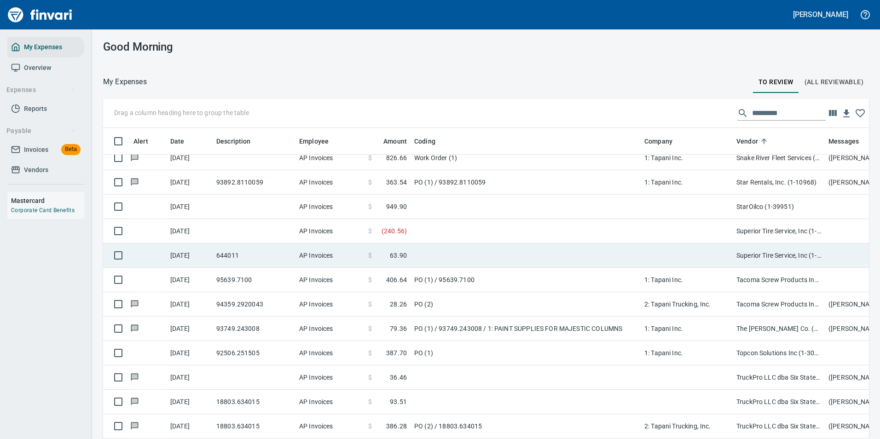
click at [420, 233] on td at bounding box center [526, 231] width 230 height 24
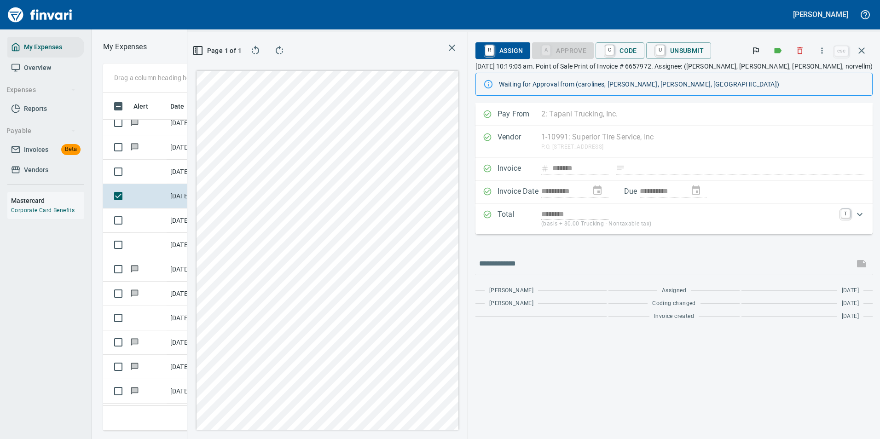
scroll to position [324, 522]
click at [821, 52] on icon "button" at bounding box center [822, 50] width 9 height 9
click at [783, 81] on span "Download" at bounding box center [821, 77] width 88 height 11
click at [864, 49] on icon "button" at bounding box center [862, 50] width 6 height 6
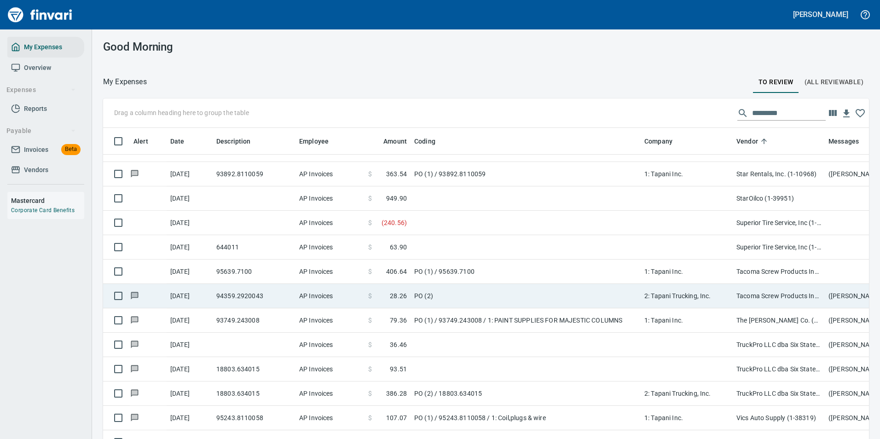
scroll to position [5157, 0]
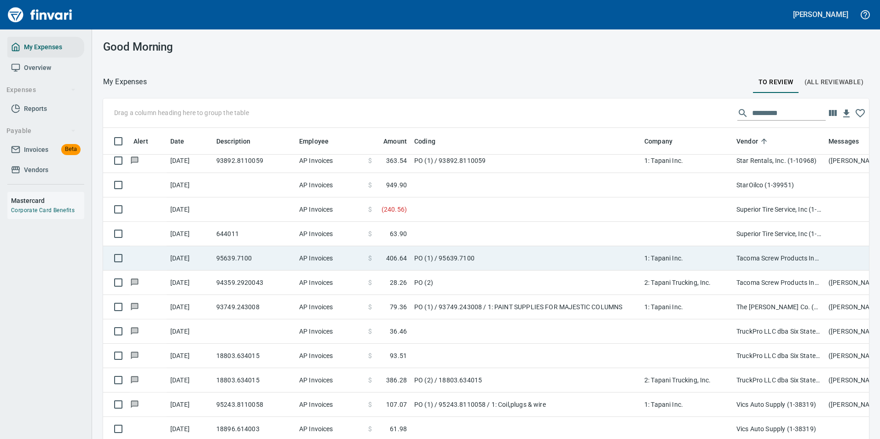
click at [422, 232] on td at bounding box center [526, 234] width 230 height 24
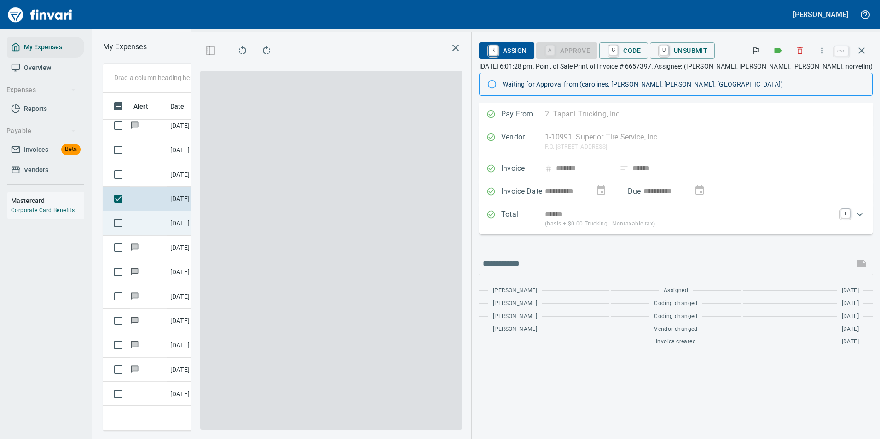
scroll to position [324, 522]
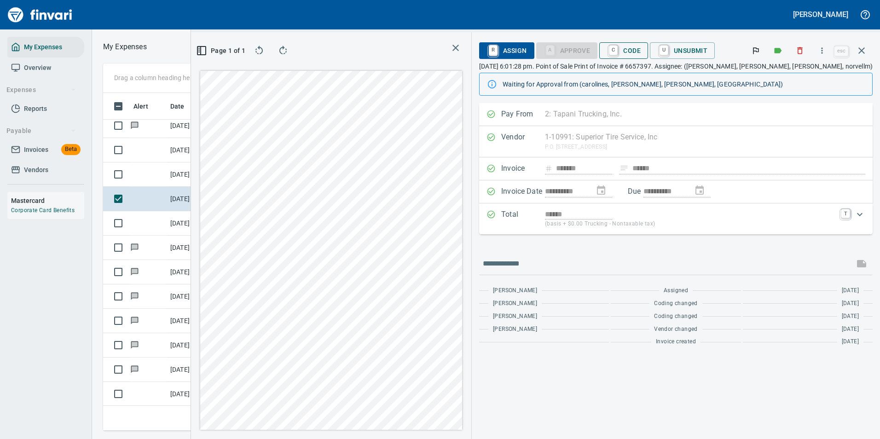
click at [641, 50] on span "C Code" at bounding box center [624, 51] width 34 height 16
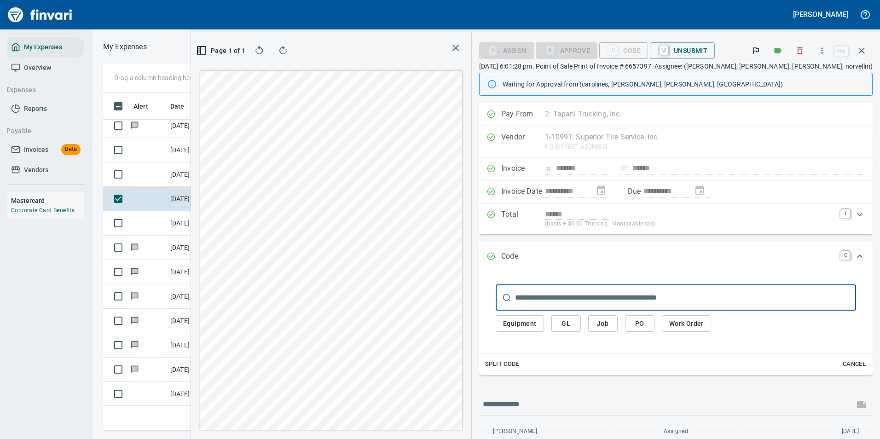
click at [704, 326] on span "Work Order" at bounding box center [686, 324] width 35 height 12
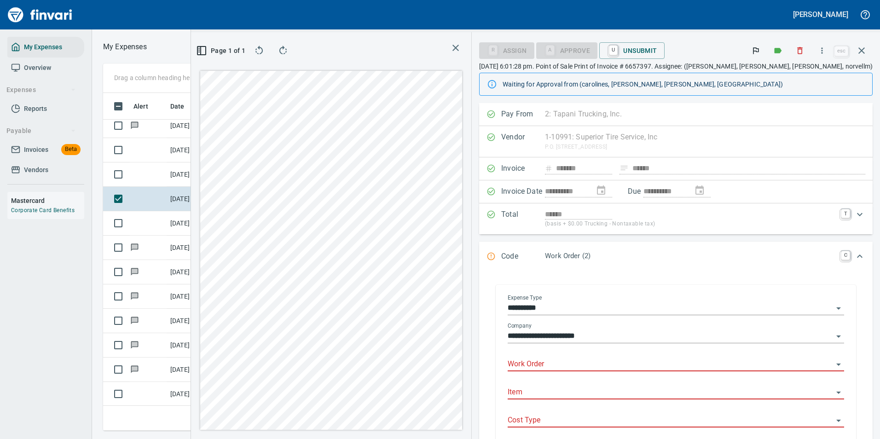
click at [542, 298] on label "Expense Type" at bounding box center [525, 298] width 34 height 6
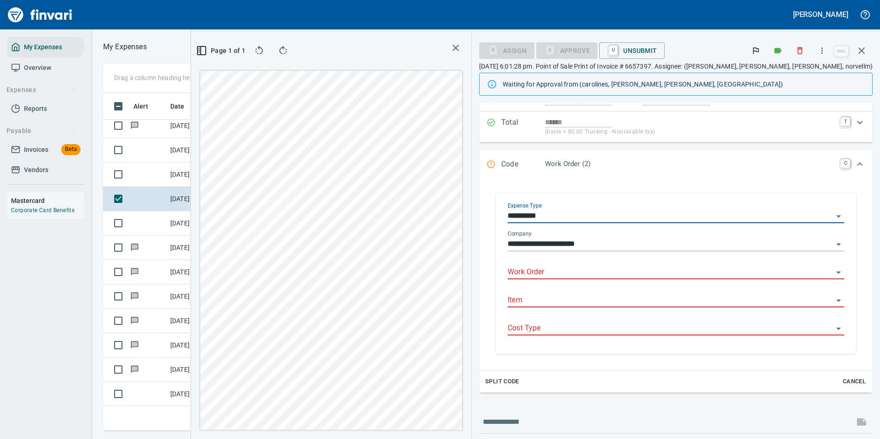
click at [595, 261] on div "Work Order" at bounding box center [676, 269] width 337 height 21
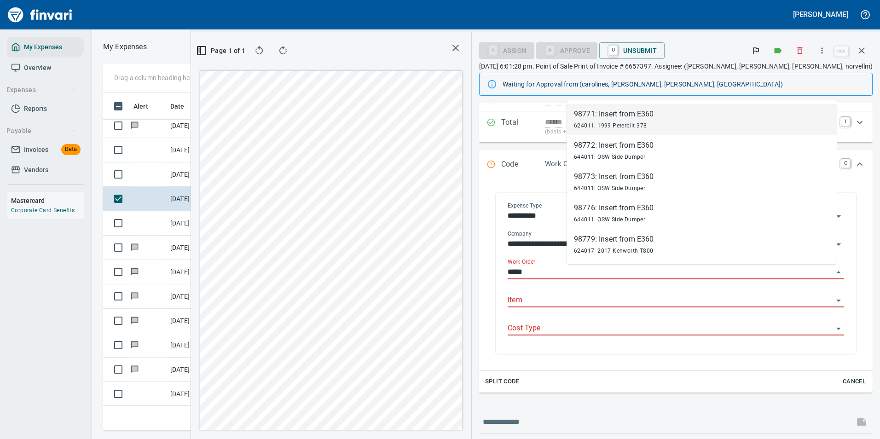
scroll to position [324, 522]
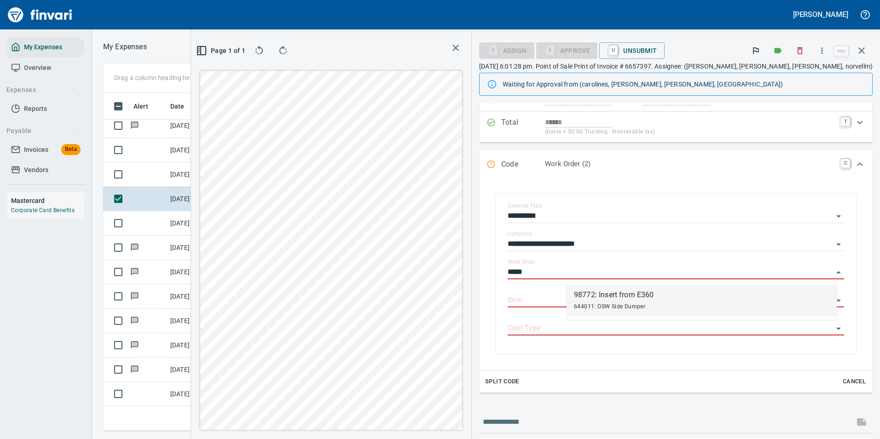
drag, startPoint x: 590, startPoint y: 296, endPoint x: 612, endPoint y: 301, distance: 22.2
click at [591, 296] on div "98772: Insert from E360" at bounding box center [614, 295] width 80 height 11
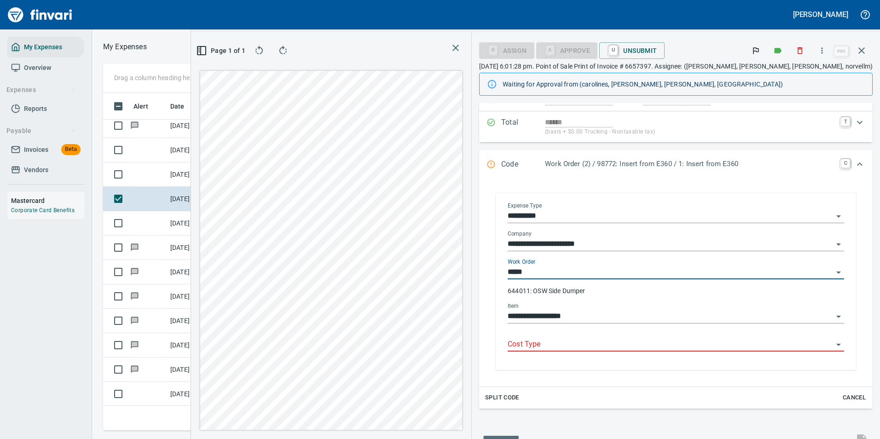
type input "**********"
click at [596, 347] on input "Cost Type" at bounding box center [671, 344] width 326 height 13
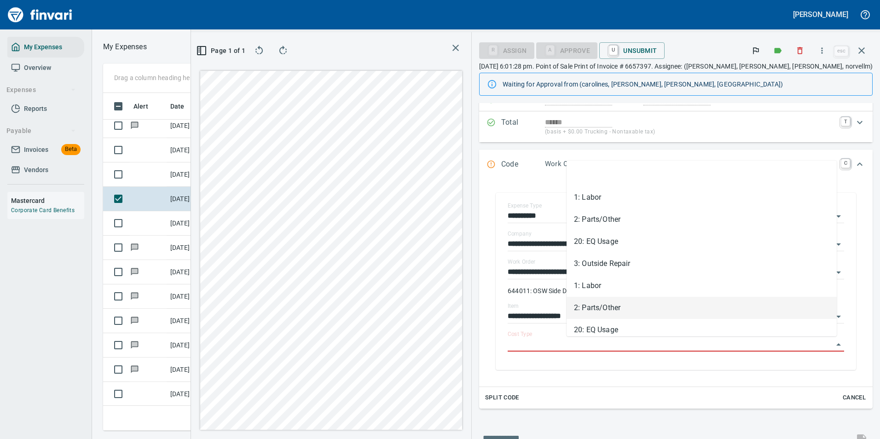
click at [597, 304] on li "2: Parts/Other" at bounding box center [702, 308] width 270 height 22
type input "**********"
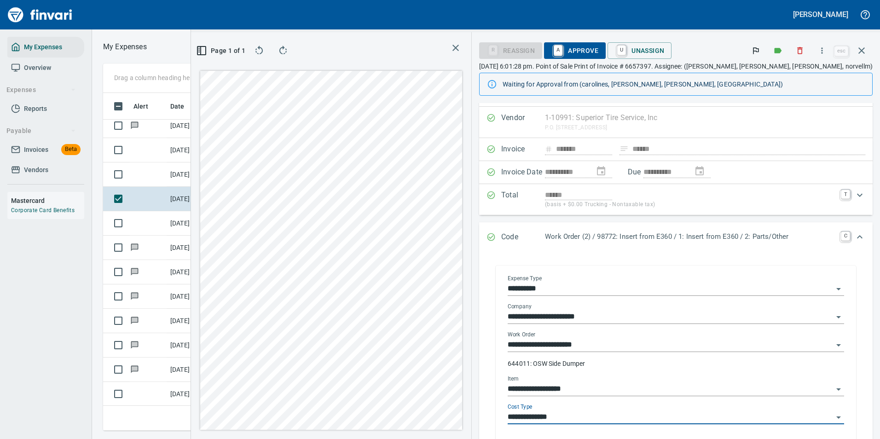
scroll to position [0, 0]
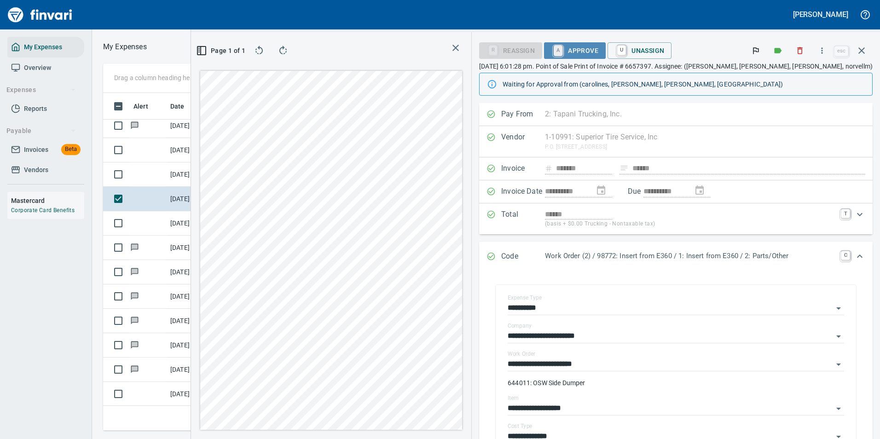
click at [563, 51] on link "A" at bounding box center [558, 51] width 9 height 10
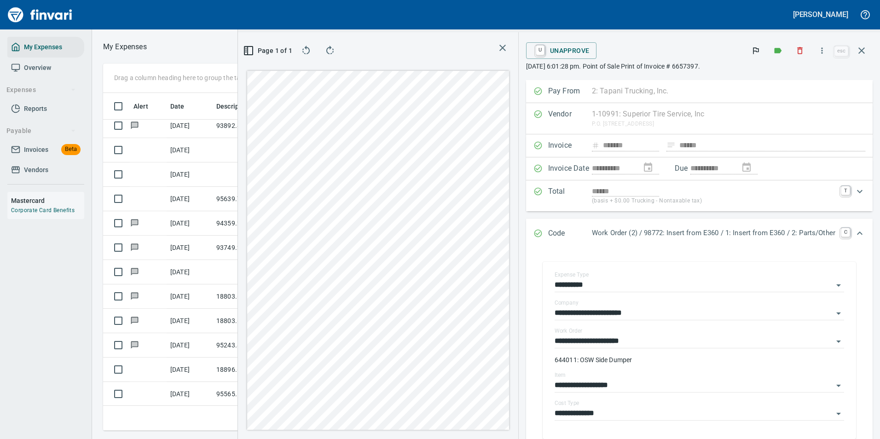
drag, startPoint x: 860, startPoint y: 53, endPoint x: 855, endPoint y: 57, distance: 6.4
click at [860, 53] on icon "button" at bounding box center [861, 50] width 11 height 11
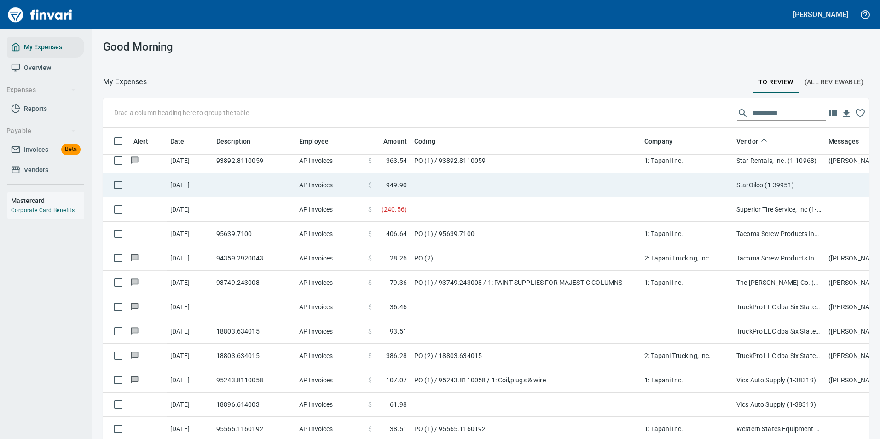
scroll to position [324, 745]
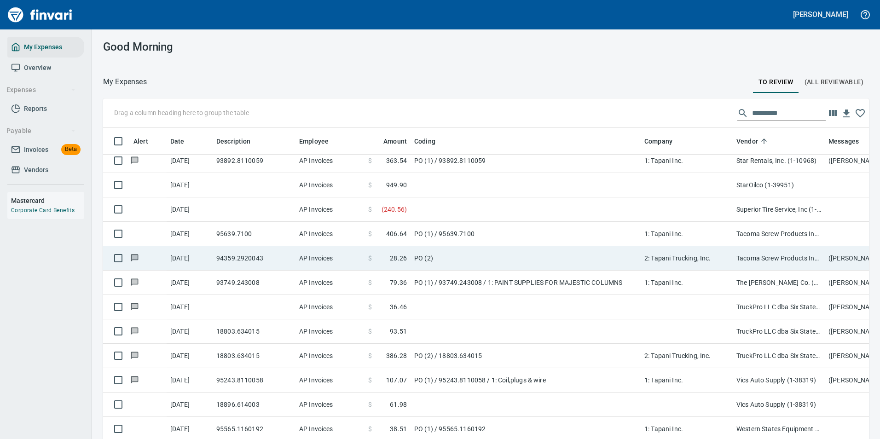
click at [522, 212] on td at bounding box center [526, 210] width 230 height 24
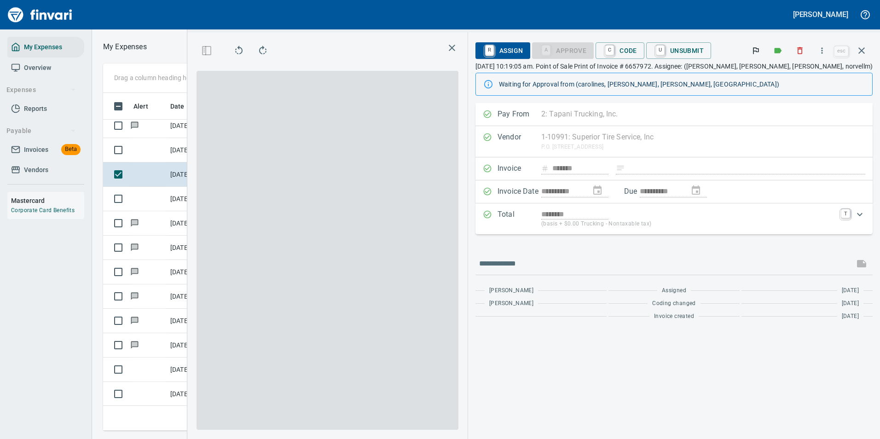
scroll to position [324, 522]
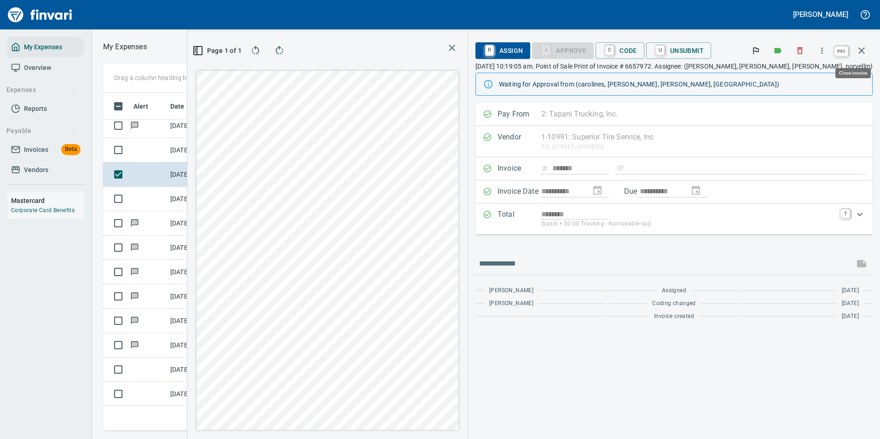
click at [862, 51] on icon "button" at bounding box center [862, 50] width 6 height 6
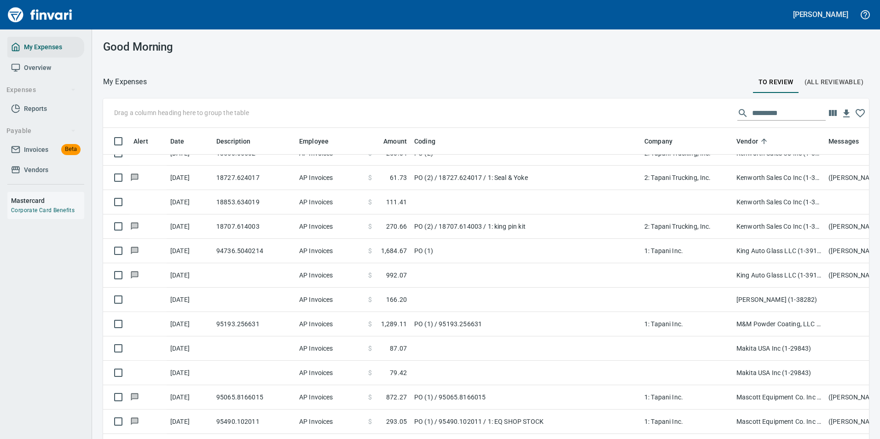
scroll to position [2118, 0]
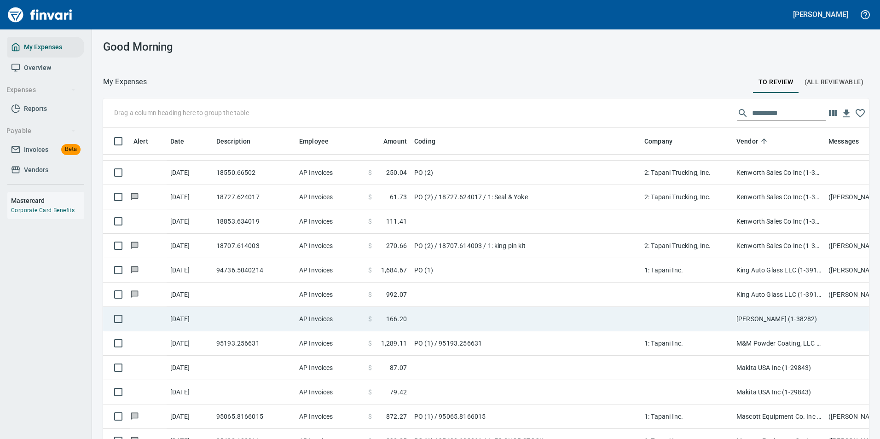
click at [421, 321] on td at bounding box center [526, 319] width 230 height 24
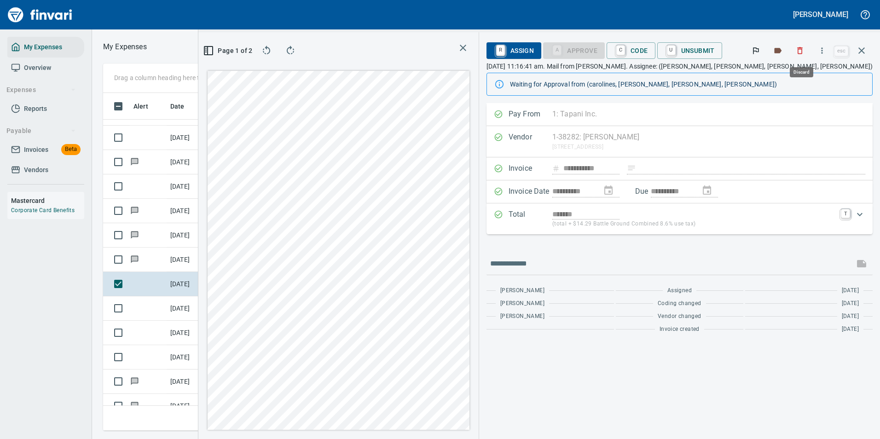
scroll to position [324, 522]
click at [822, 50] on icon "button" at bounding box center [822, 50] width 9 height 9
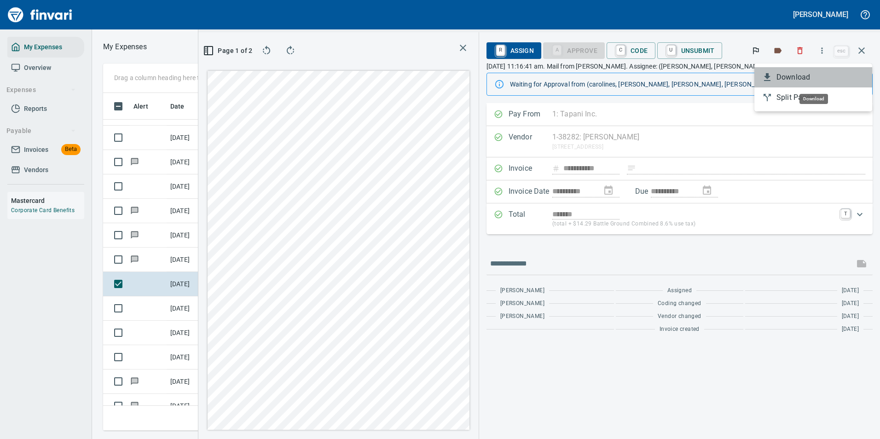
click at [787, 80] on span "Download" at bounding box center [821, 77] width 88 height 11
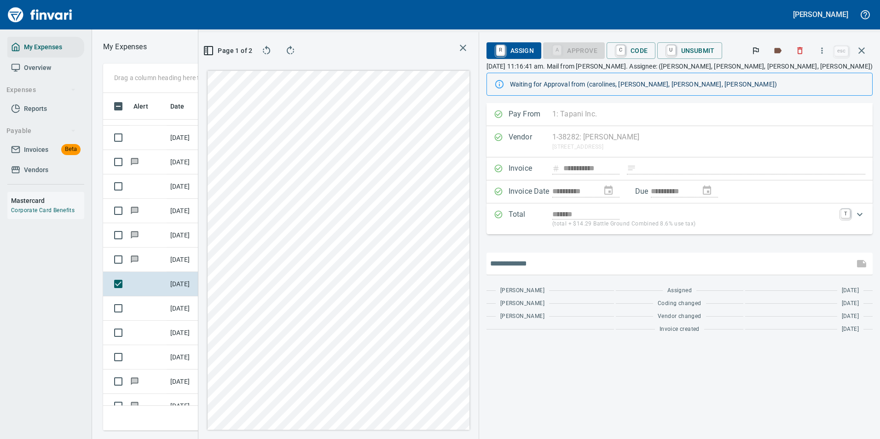
click at [556, 264] on input "text" at bounding box center [670, 263] width 360 height 15
type input "*"
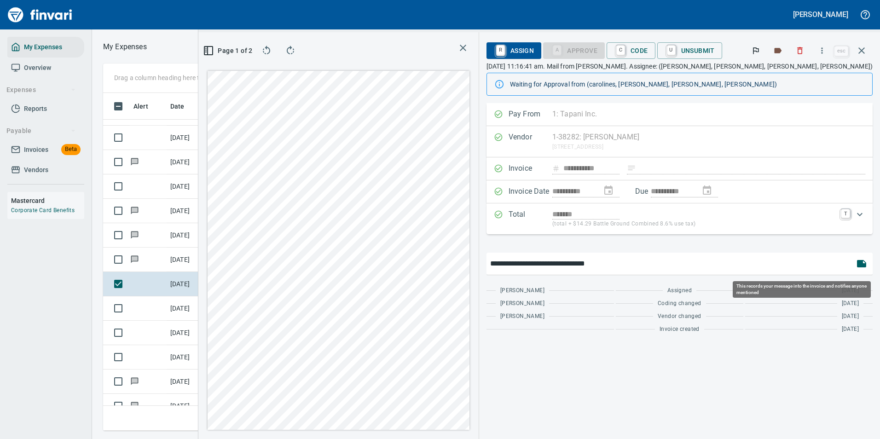
type input "**********"
click at [862, 263] on icon "button" at bounding box center [861, 263] width 9 height 7
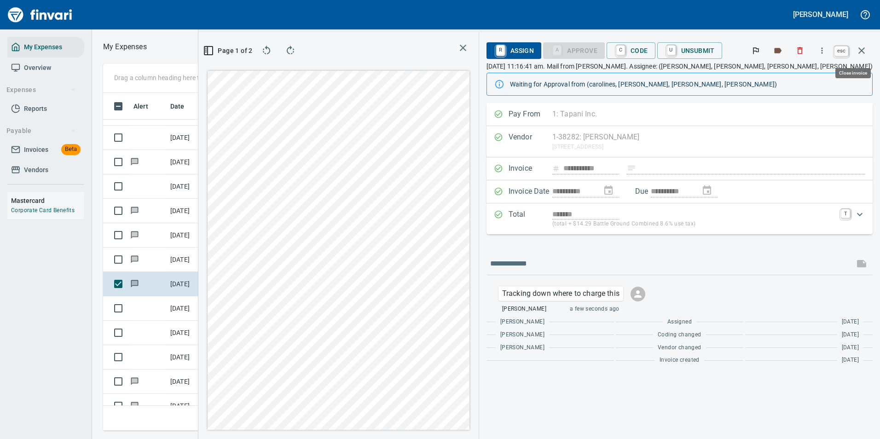
click at [862, 52] on icon "button" at bounding box center [861, 50] width 11 height 11
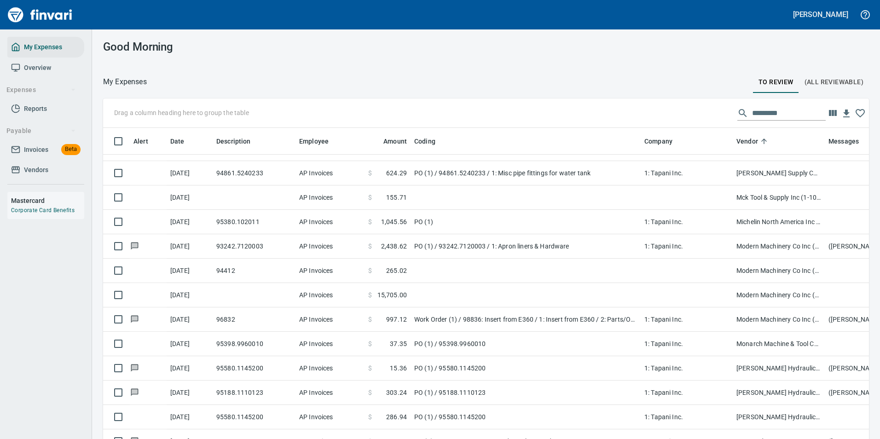
scroll to position [2394, 0]
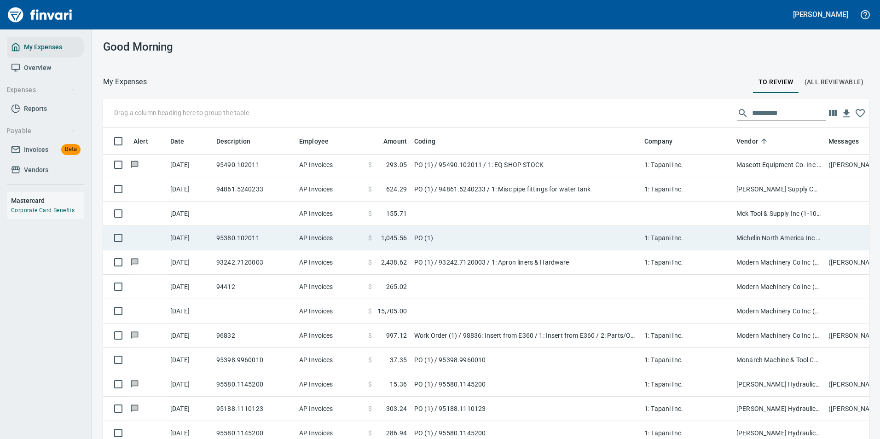
click at [465, 237] on td "PO (1)" at bounding box center [526, 238] width 230 height 24
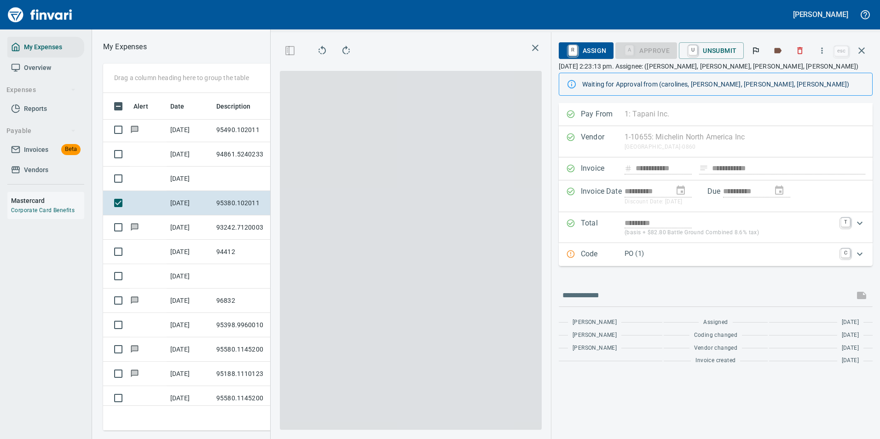
scroll to position [324, 522]
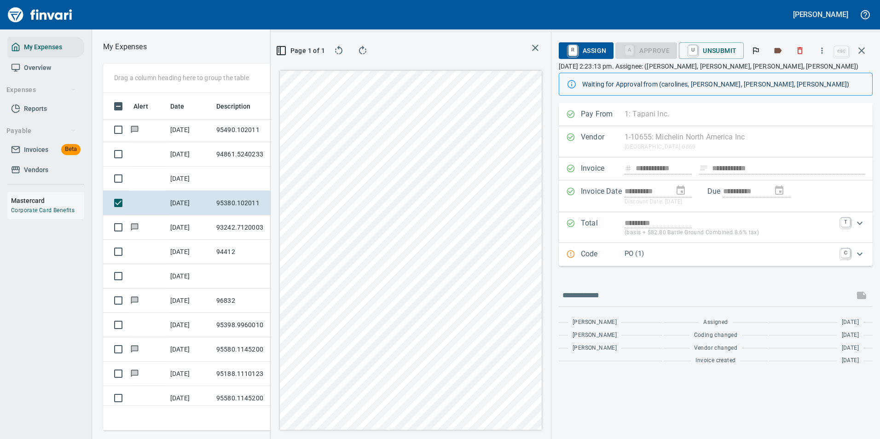
click at [598, 301] on div "**********" at bounding box center [576, 235] width 610 height 407
click at [220, 328] on div "Drag a column heading here to group the table Alert Date Description Employee A…" at bounding box center [486, 247] width 788 height 367
click at [822, 50] on icon "button" at bounding box center [822, 50] width 9 height 9
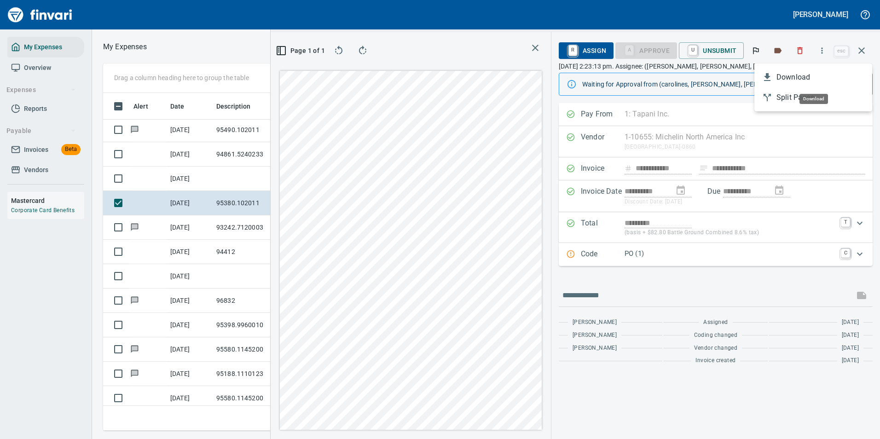
click at [782, 73] on span "Download" at bounding box center [821, 77] width 88 height 11
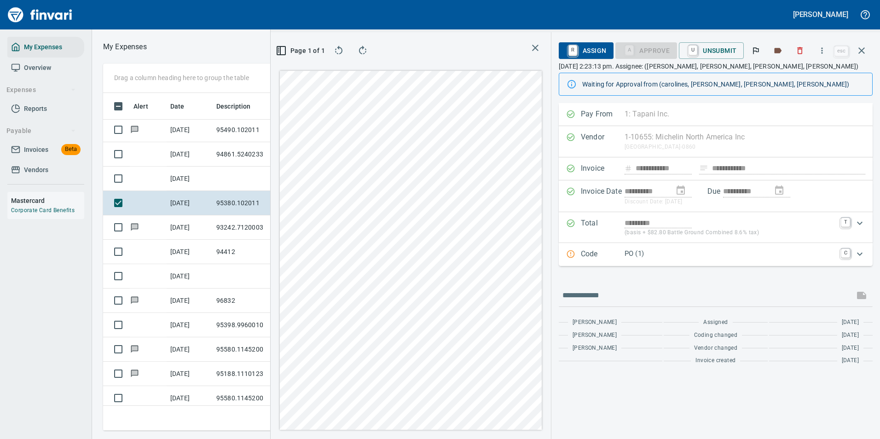
click at [655, 255] on p "PO (1)" at bounding box center [730, 254] width 211 height 11
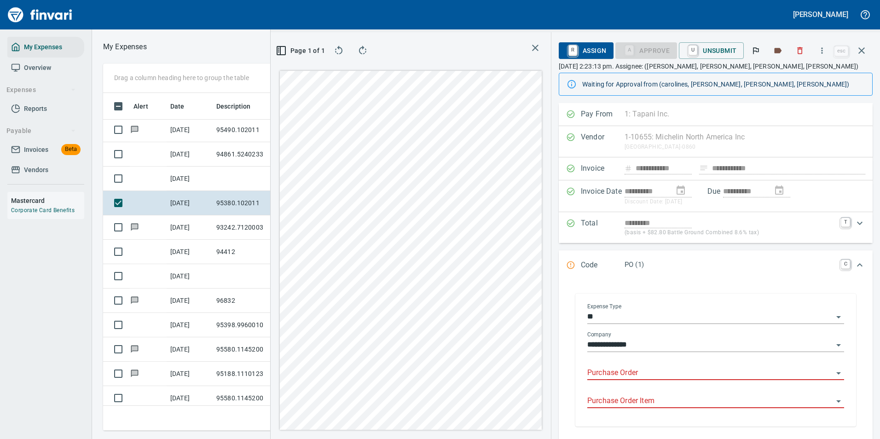
click at [629, 375] on input "Purchase Order" at bounding box center [710, 373] width 246 height 13
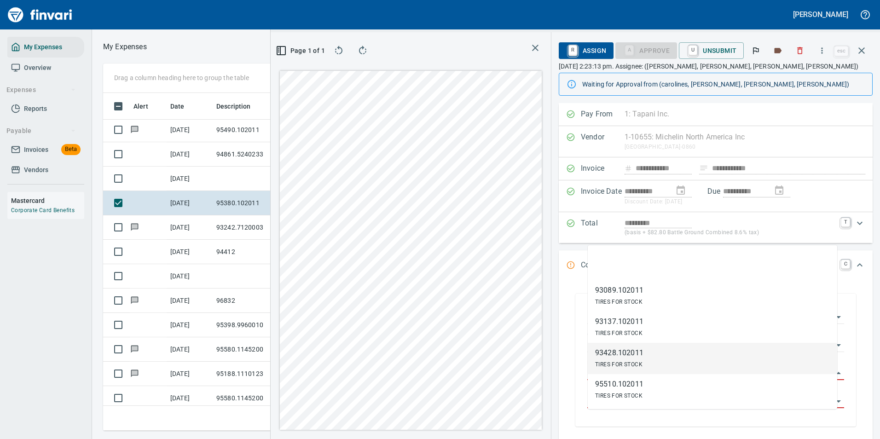
scroll to position [137, 0]
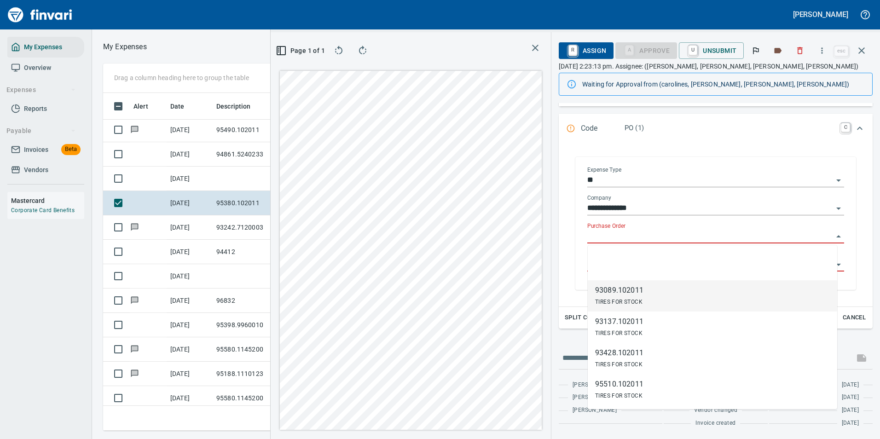
click at [595, 230] on input "Purchase Order" at bounding box center [710, 236] width 246 height 13
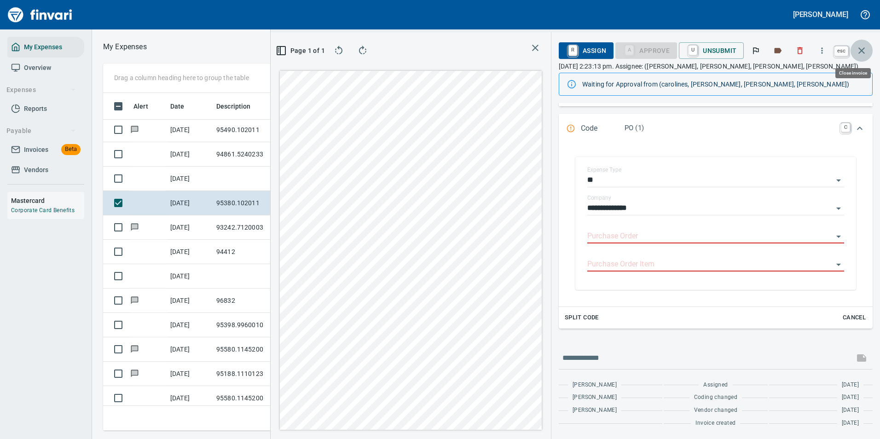
click at [865, 49] on icon "button" at bounding box center [861, 50] width 11 height 11
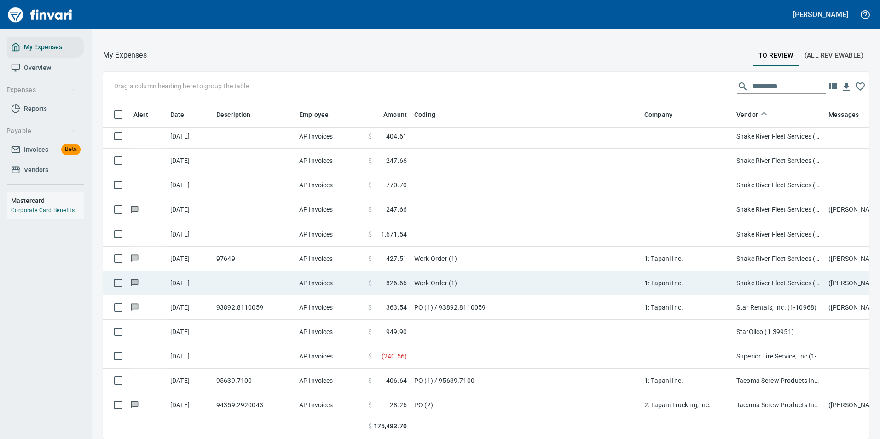
scroll to position [4972, 0]
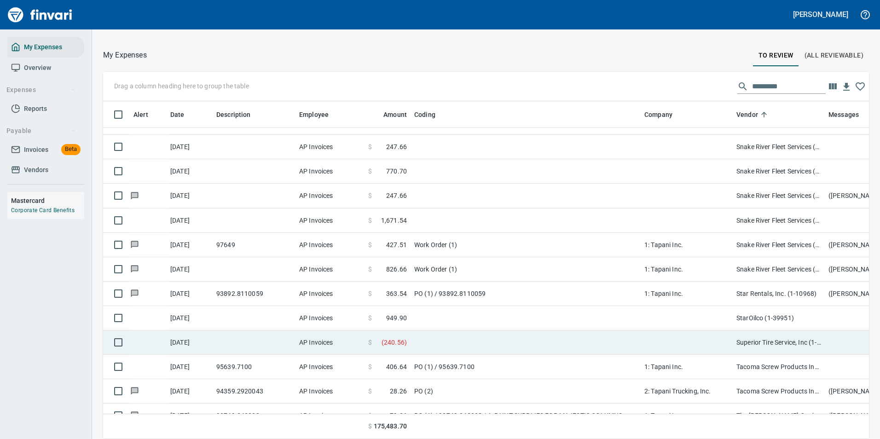
click at [469, 341] on td at bounding box center [526, 343] width 230 height 24
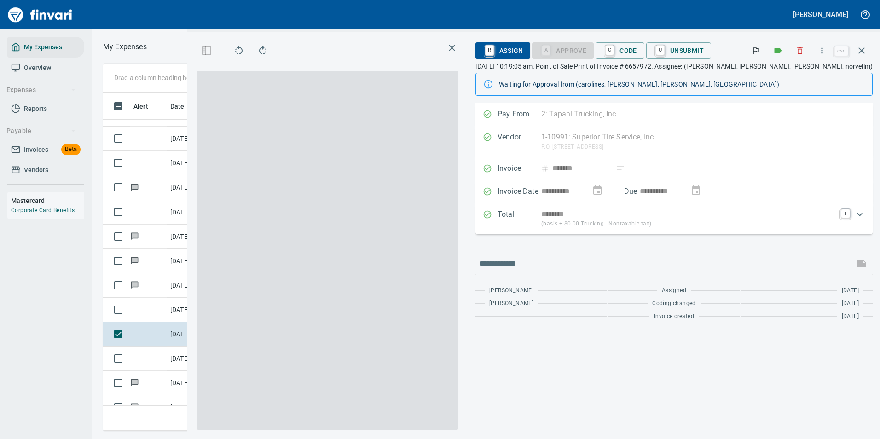
scroll to position [324, 522]
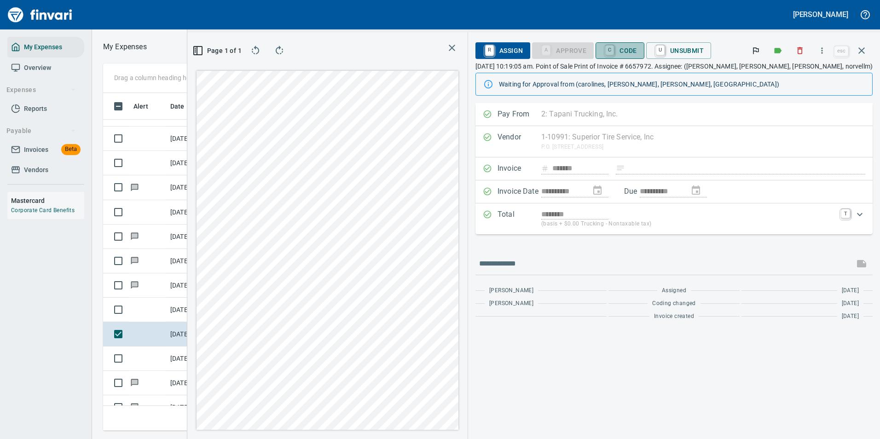
click at [637, 57] on span "C Code" at bounding box center [620, 51] width 34 height 16
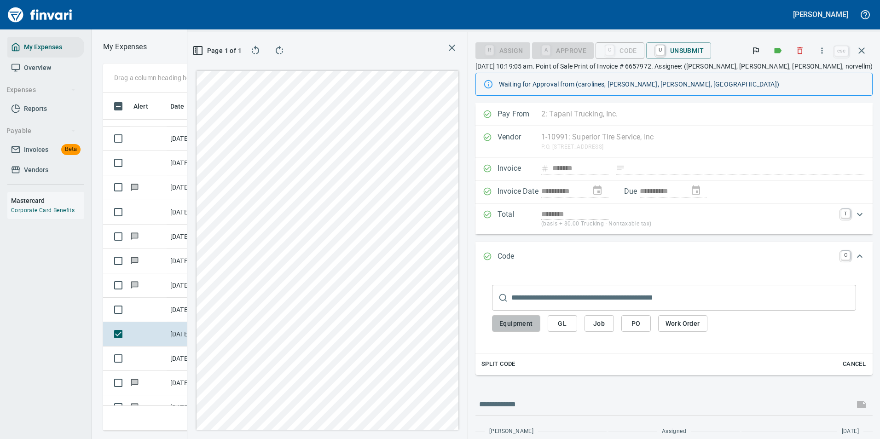
click at [533, 327] on span "Equipment" at bounding box center [517, 324] width 34 height 12
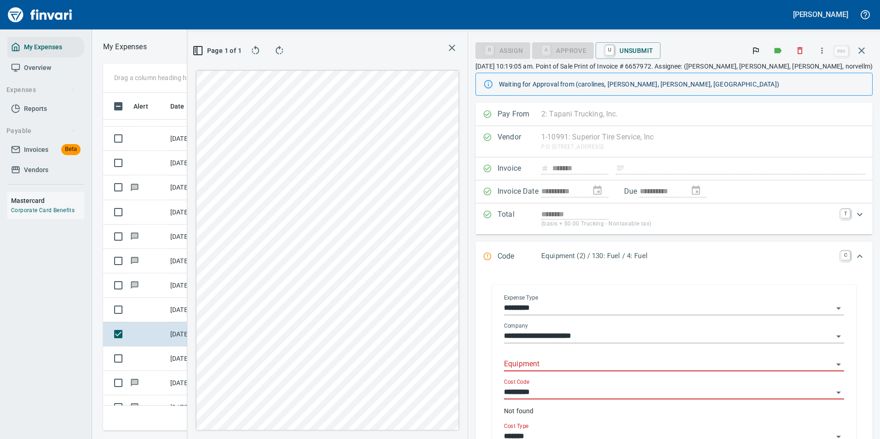
click at [590, 366] on input "Equipment" at bounding box center [668, 364] width 329 height 13
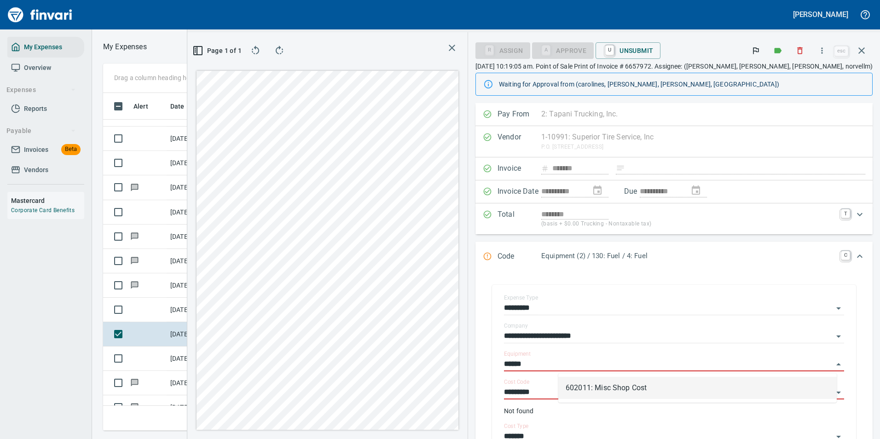
click at [590, 385] on li "602011: Misc Shop Cost" at bounding box center [697, 388] width 279 height 22
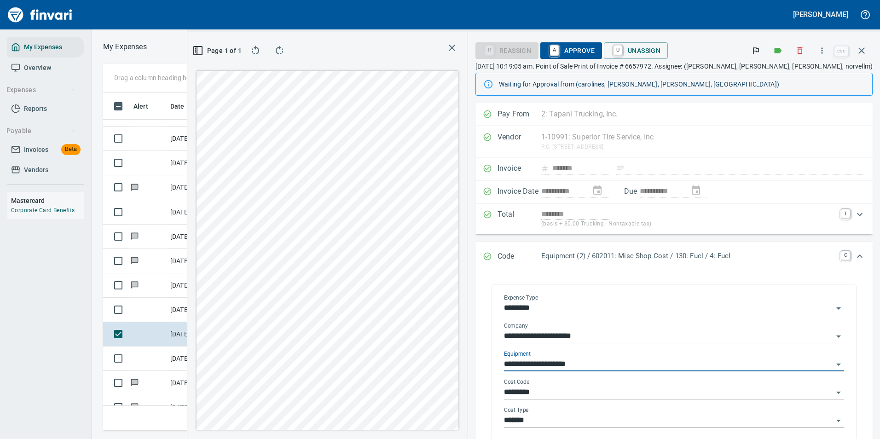
type input "**********"
click at [593, 391] on input "*********" at bounding box center [668, 392] width 329 height 13
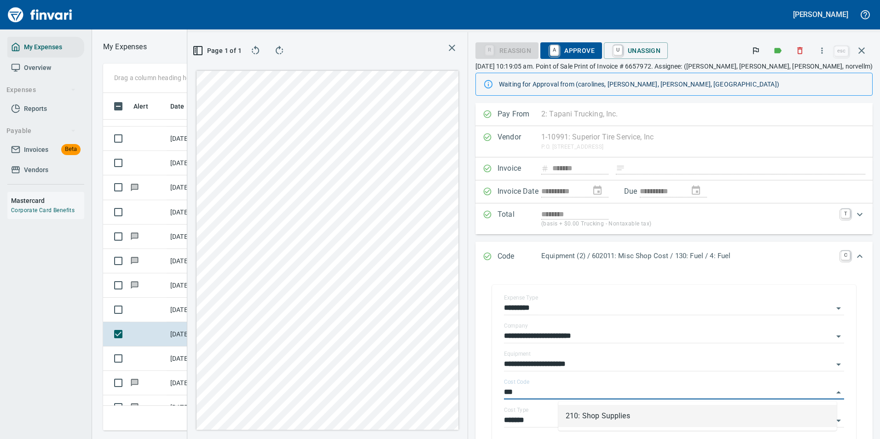
click at [615, 417] on li "210: Shop Supplies" at bounding box center [697, 416] width 279 height 22
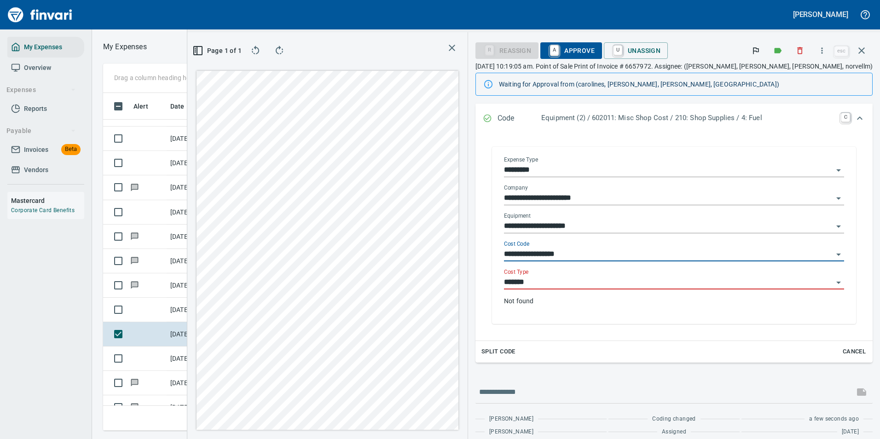
type input "**********"
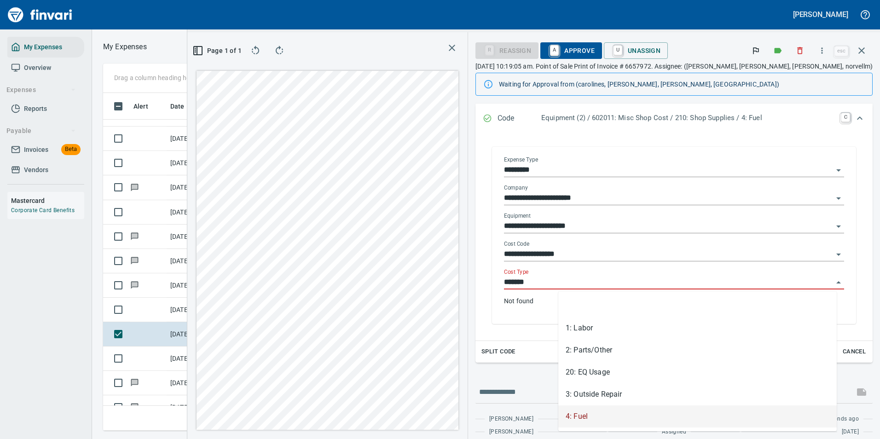
click at [583, 285] on input "*******" at bounding box center [668, 282] width 329 height 13
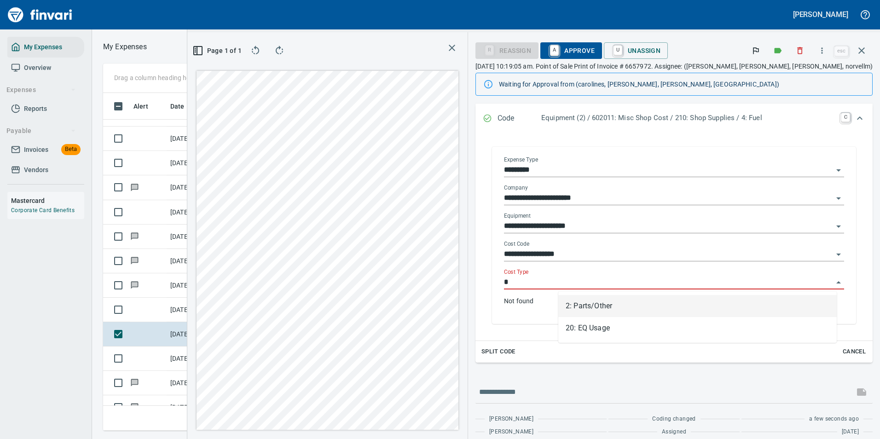
scroll to position [324, 522]
click at [595, 301] on li "2: Parts/Other" at bounding box center [697, 306] width 279 height 22
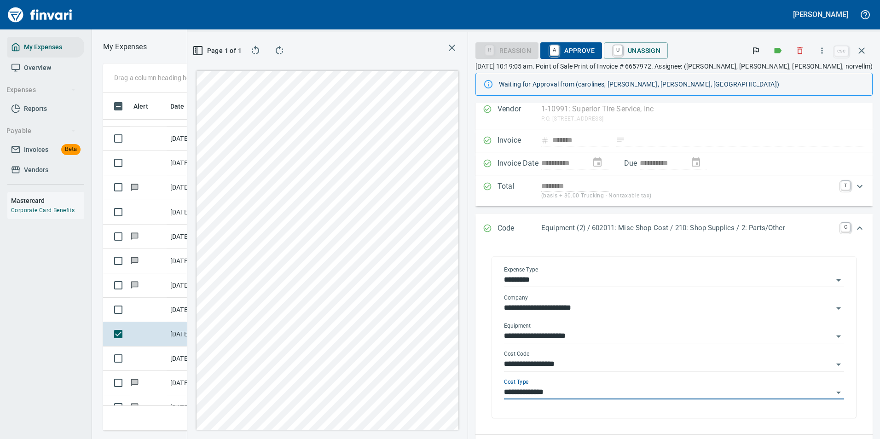
scroll to position [0, 0]
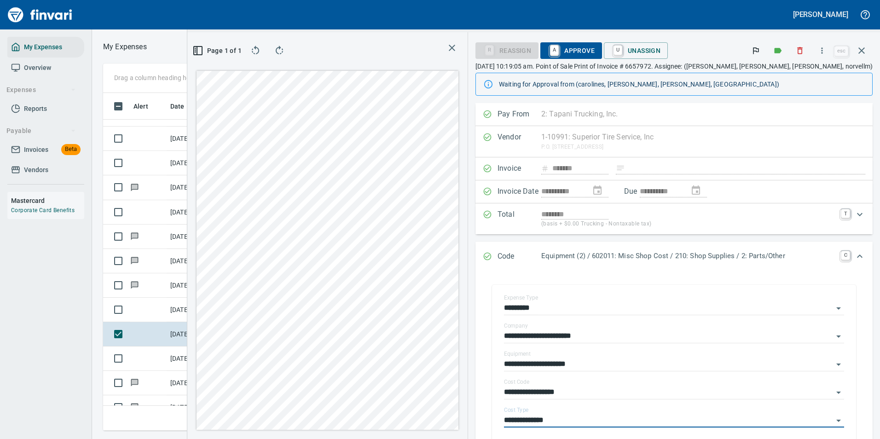
type input "**********"
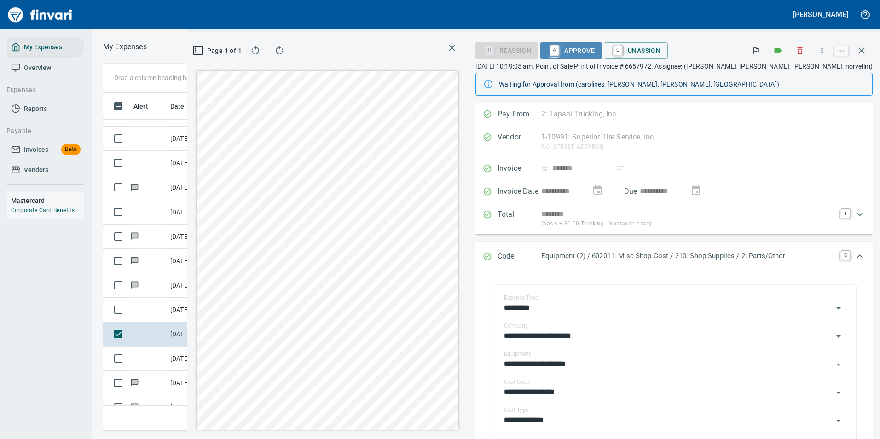
click at [595, 52] on span "A Approve" at bounding box center [571, 51] width 47 height 16
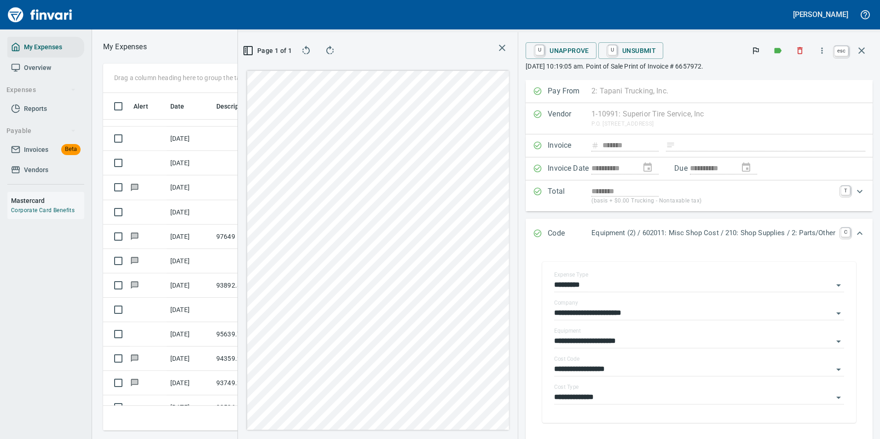
scroll to position [324, 522]
click at [858, 48] on icon "button" at bounding box center [861, 50] width 11 height 11
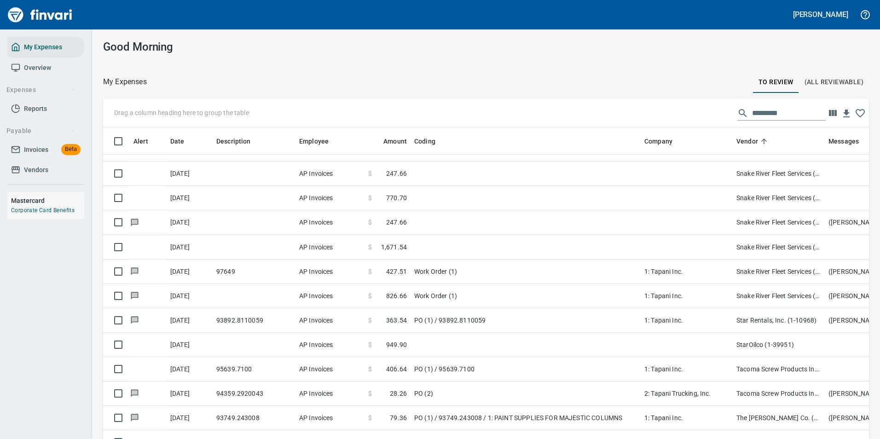
scroll to position [324, 745]
